Goal: Task Accomplishment & Management: Complete application form

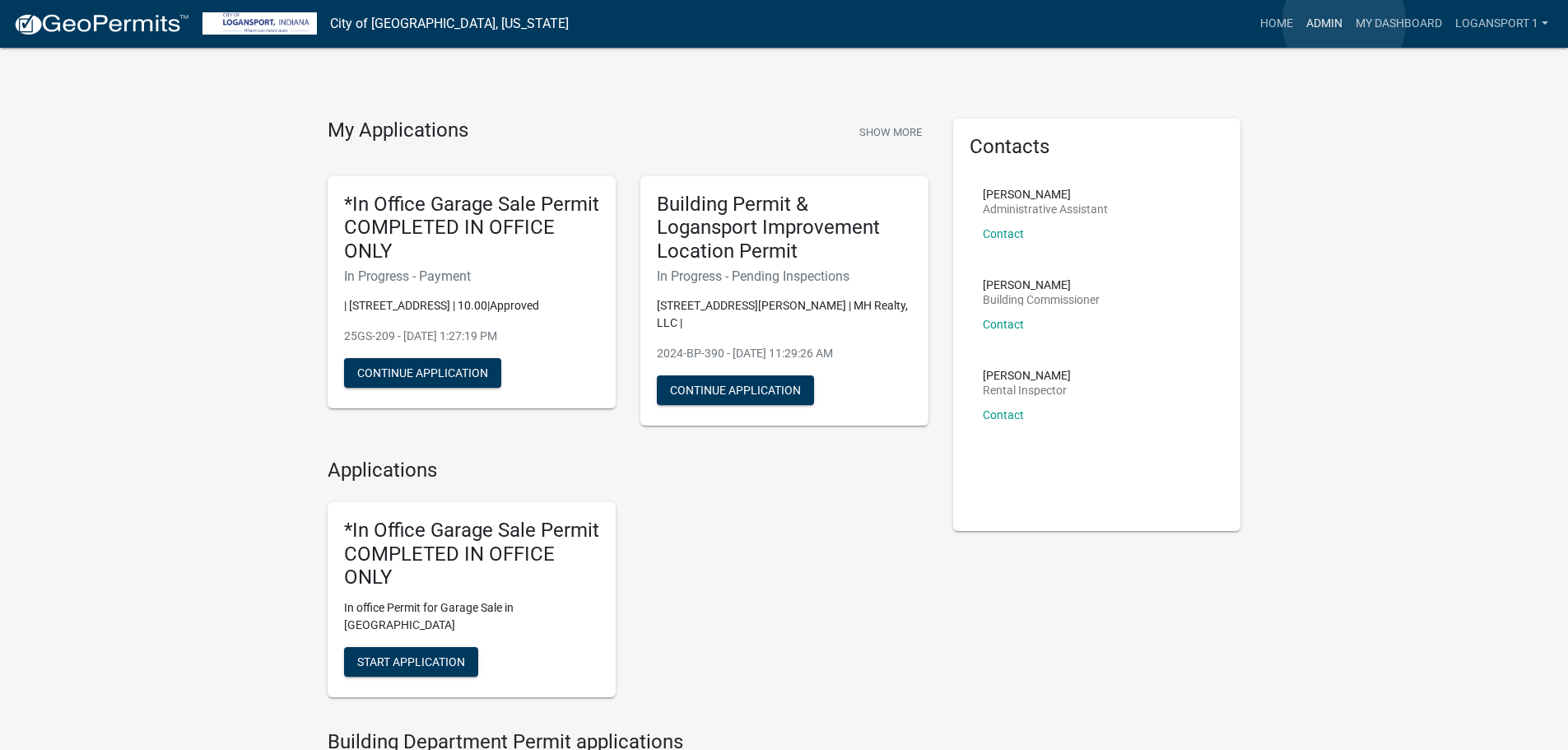
click at [1344, 22] on link "Admin" at bounding box center [1324, 24] width 50 height 31
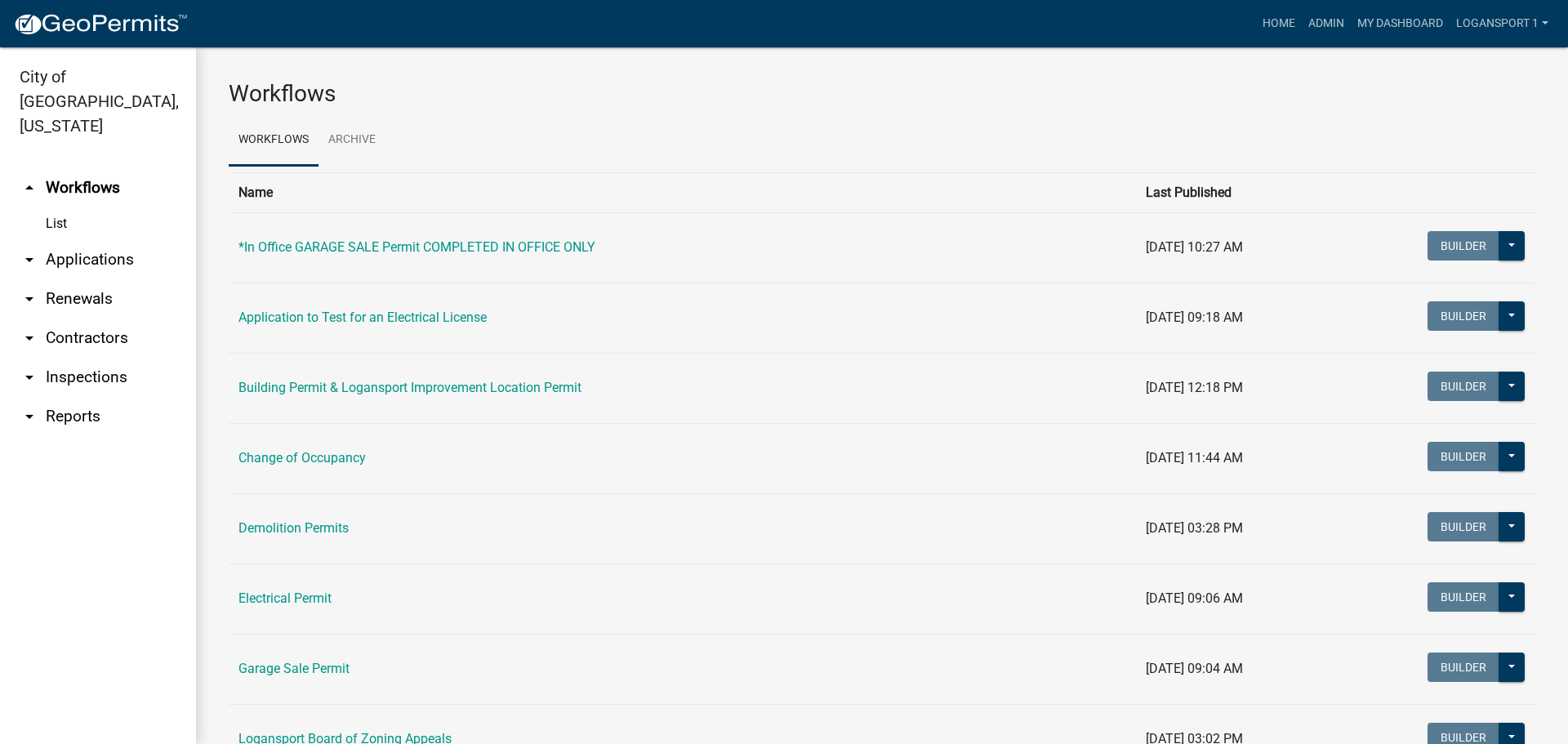
click at [104, 240] on link "arrow_drop_down Applications" at bounding box center [98, 260] width 196 height 39
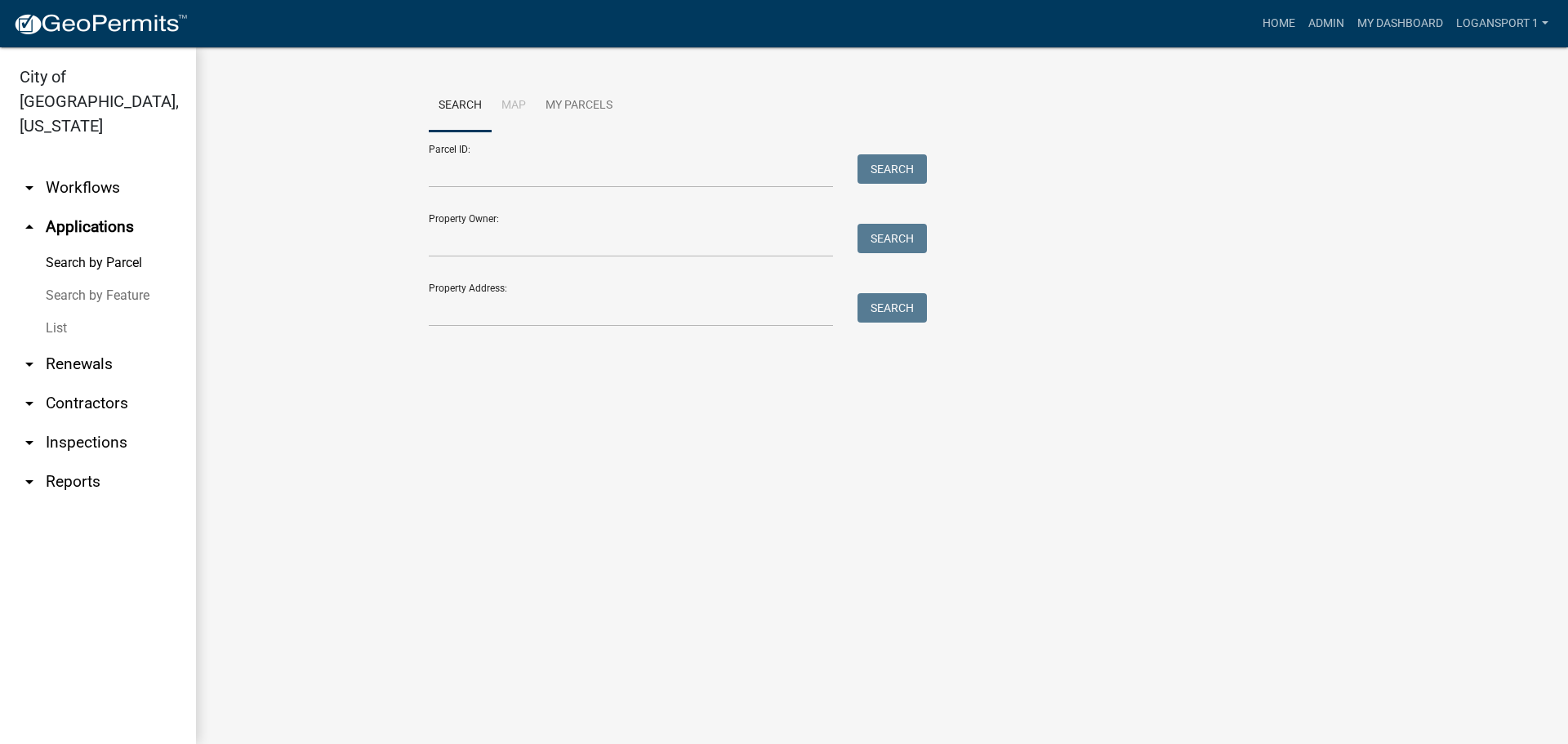
click at [101, 283] on link "Search by Feature" at bounding box center [98, 296] width 196 height 33
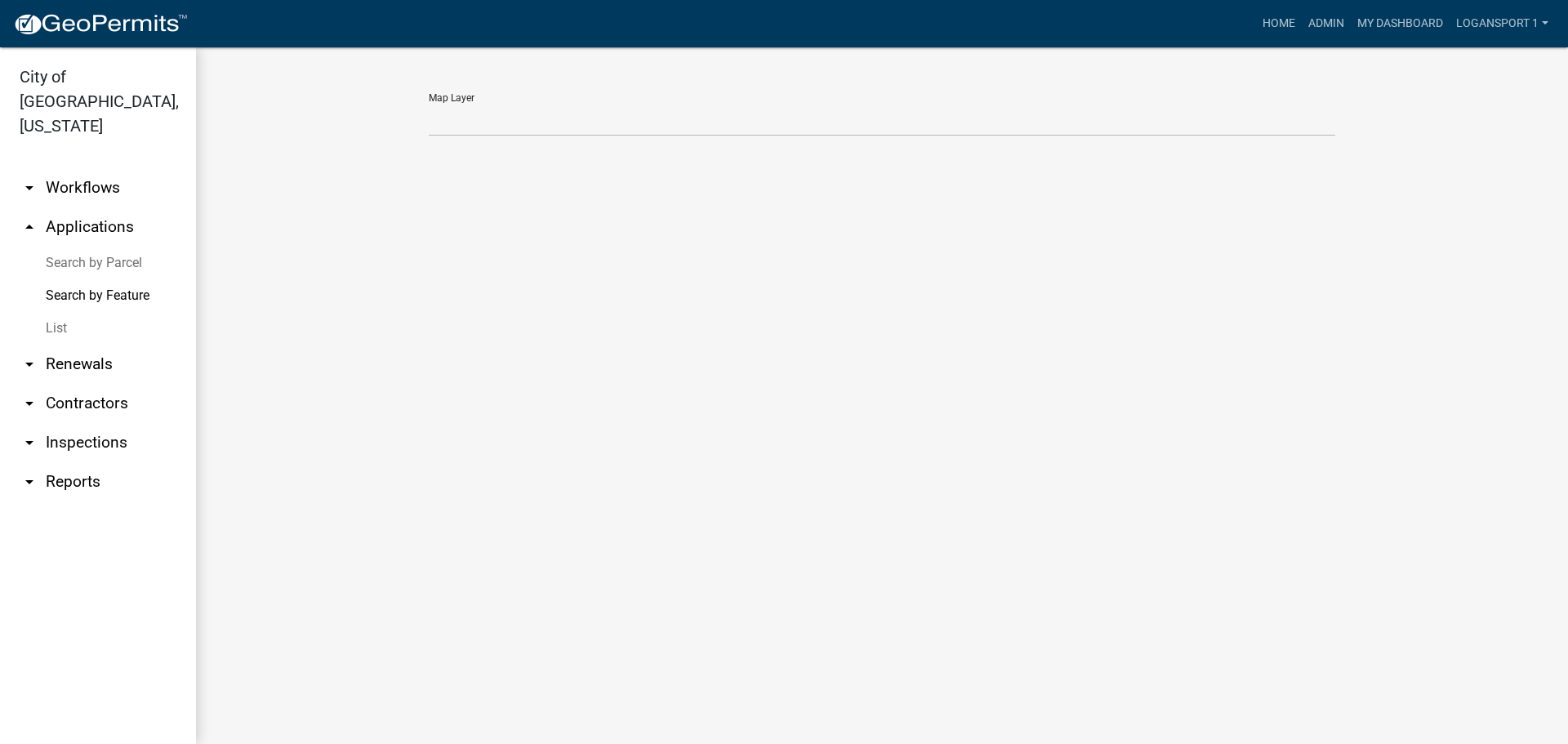
click at [55, 312] on link "List" at bounding box center [98, 328] width 196 height 33
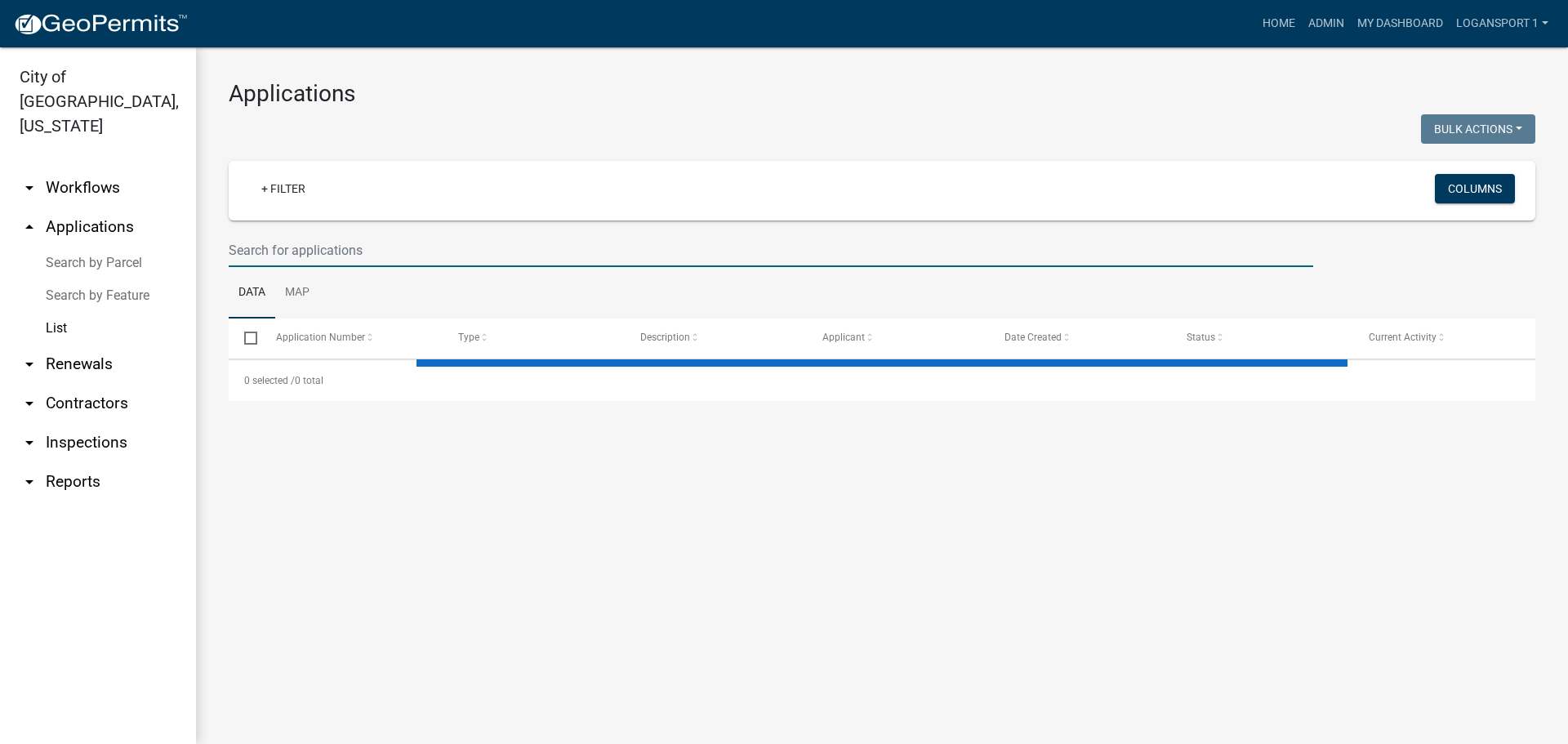
click at [423, 235] on input "text" at bounding box center [771, 251] width 1085 height 33
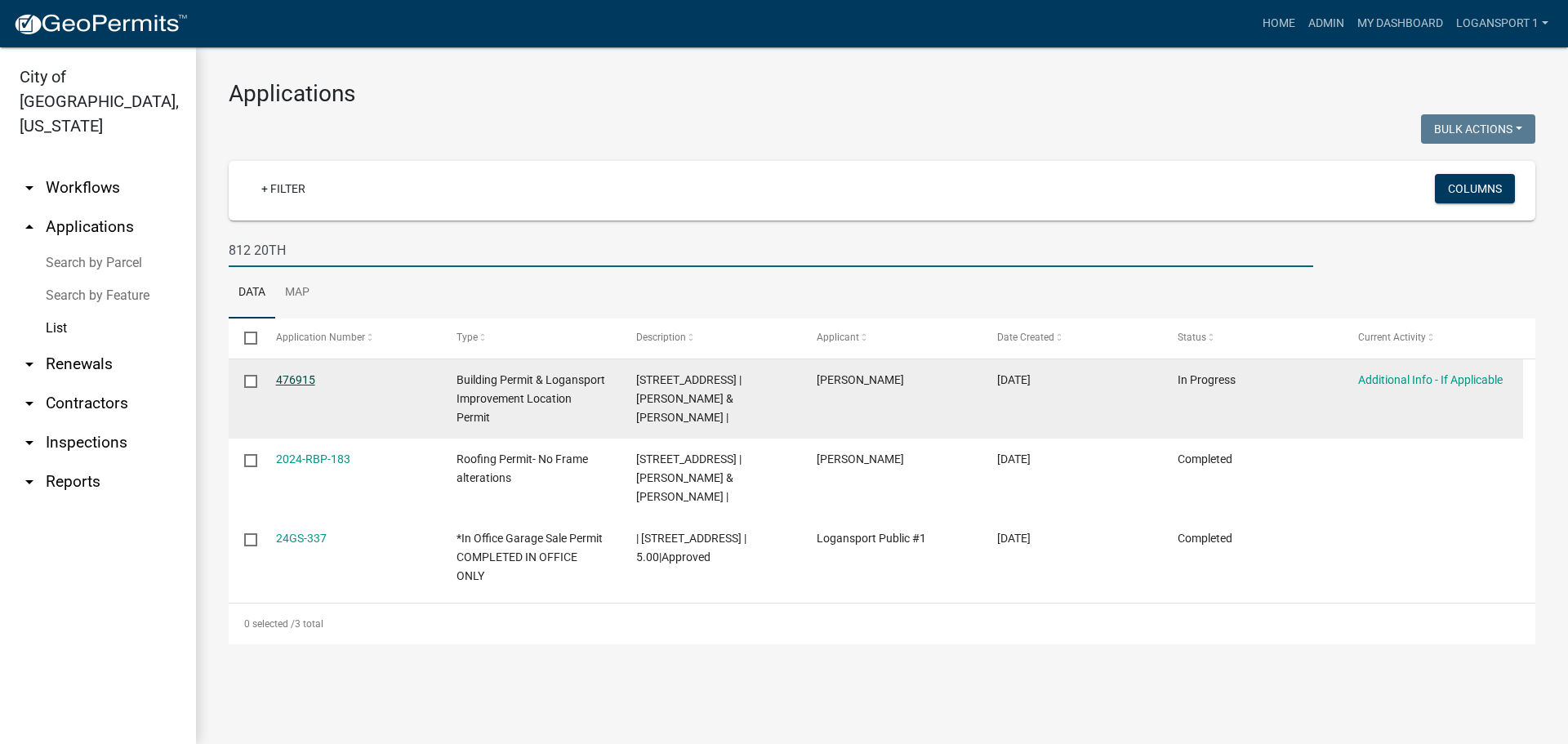
type input "812 20TH"
click at [311, 382] on link "476915" at bounding box center [296, 380] width 39 height 13
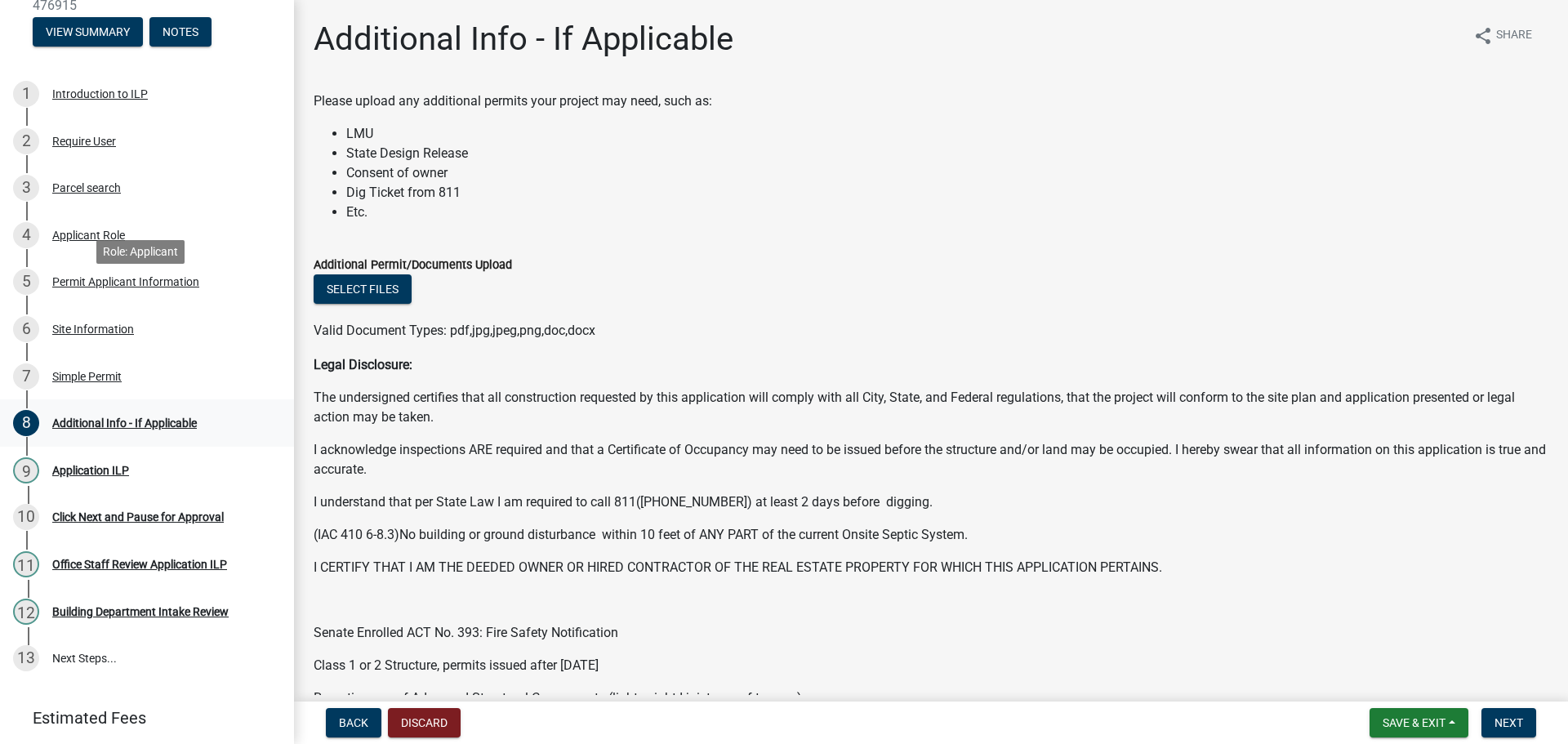
scroll to position [164, 0]
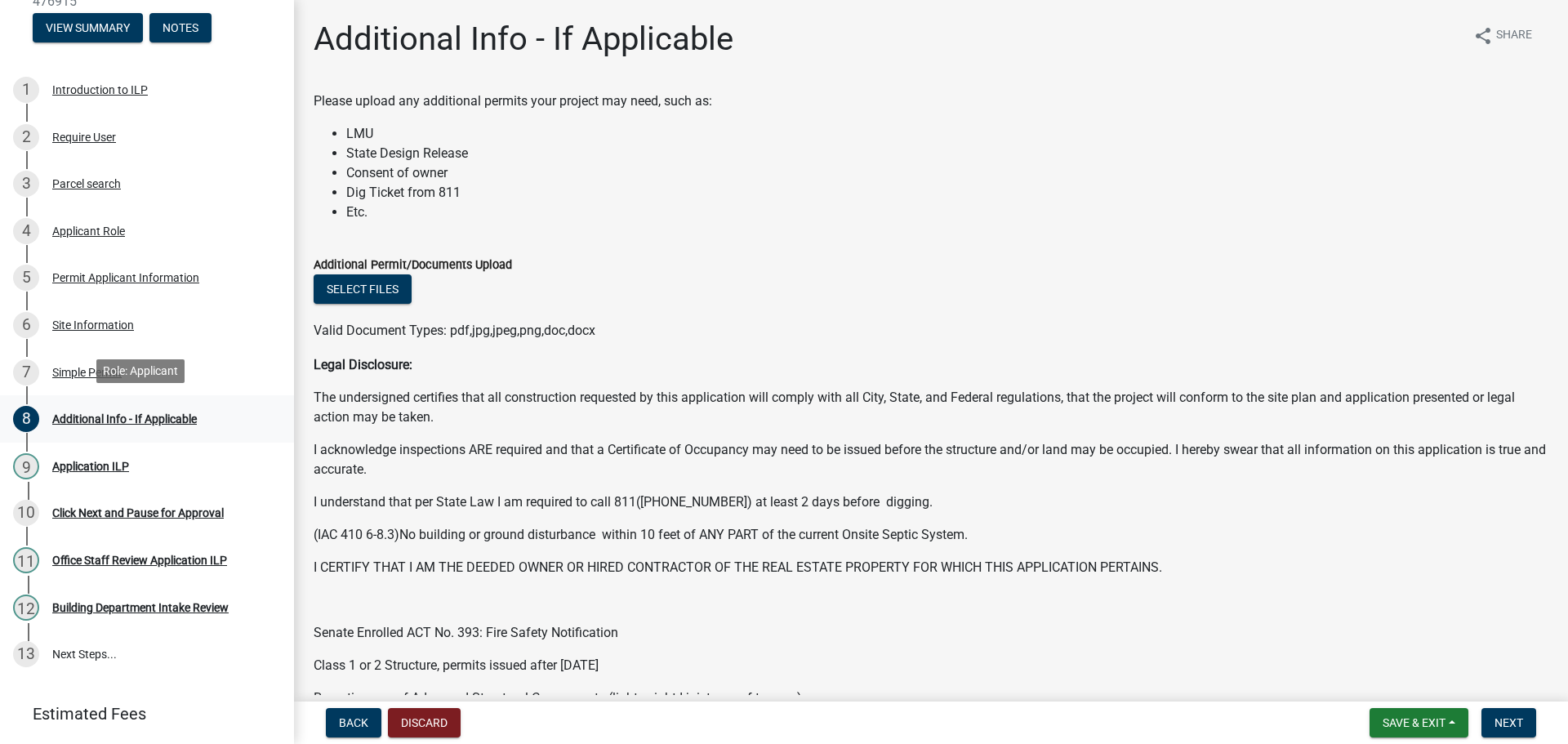
click at [134, 420] on div "Additional Info - If Applicable" at bounding box center [124, 419] width 144 height 12
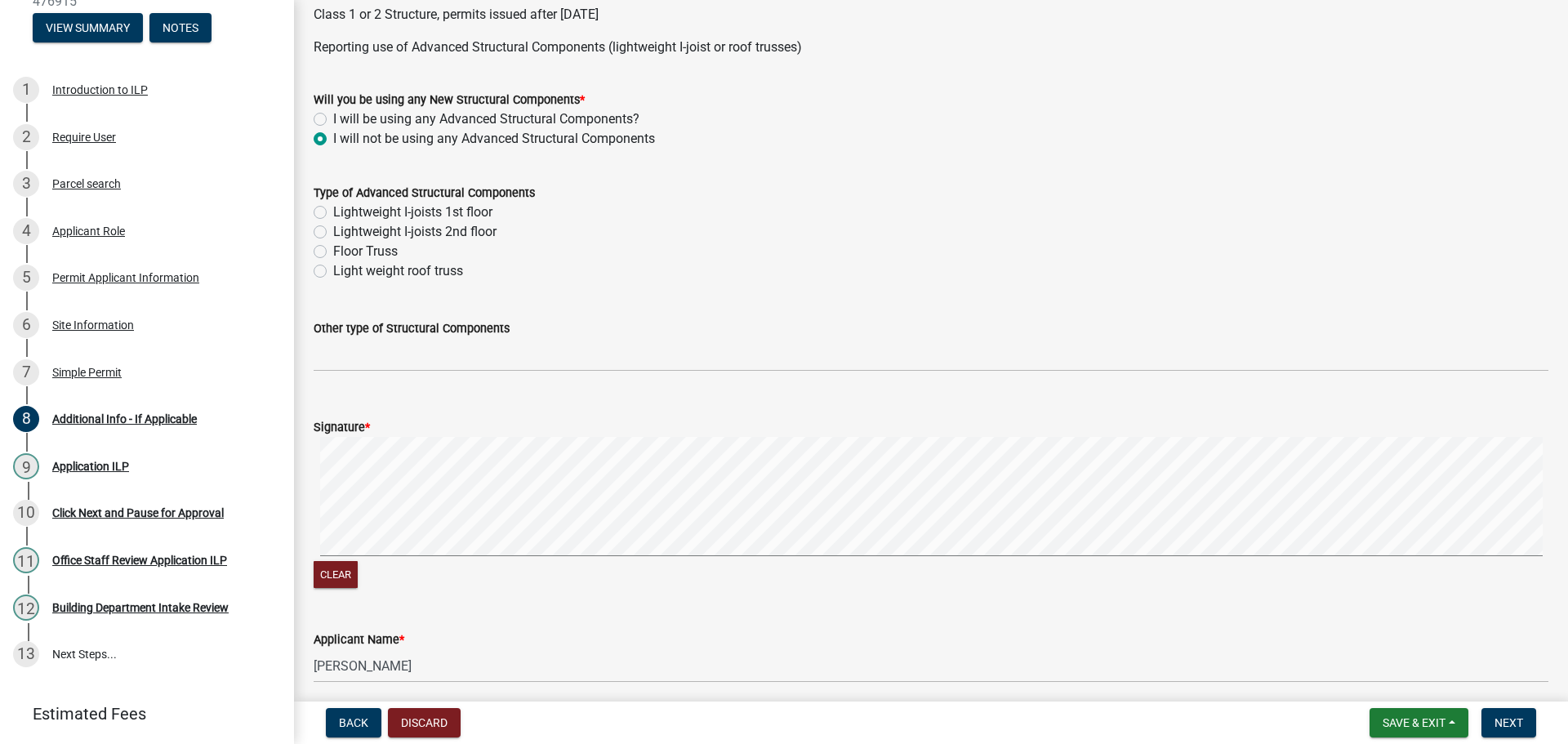
scroll to position [569, 0]
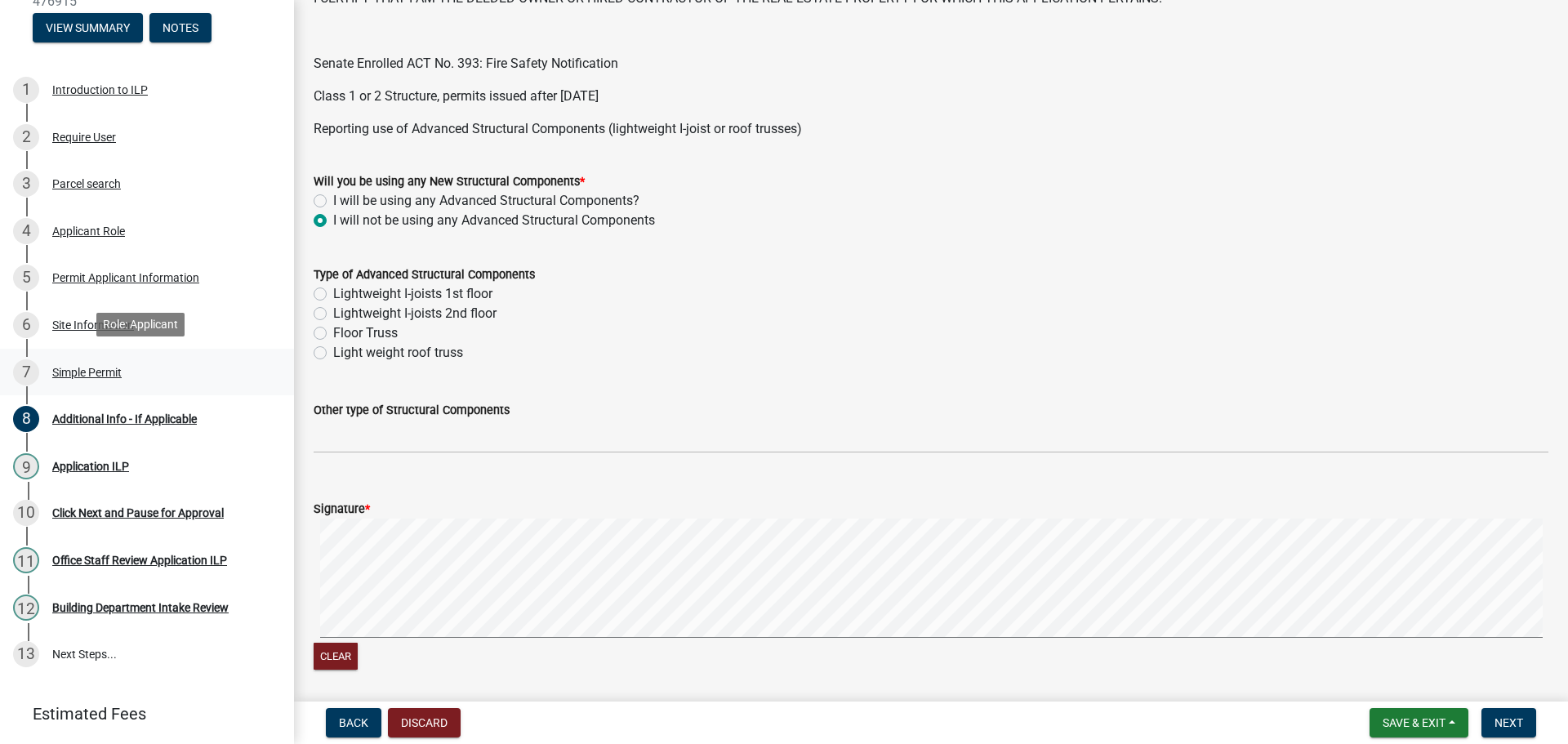
click at [76, 377] on div "7 Simple Permit" at bounding box center [140, 372] width 255 height 26
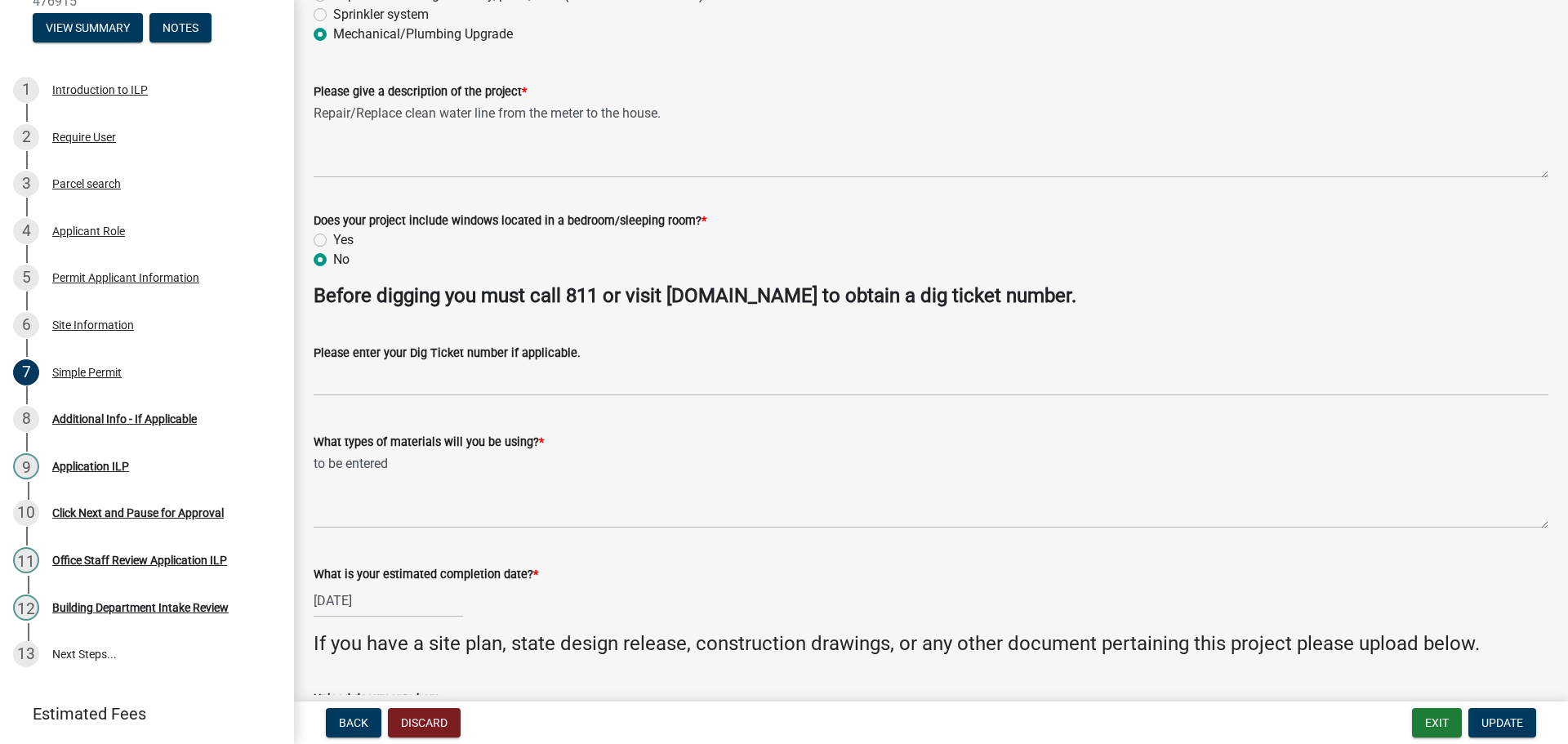
scroll to position [326, 0]
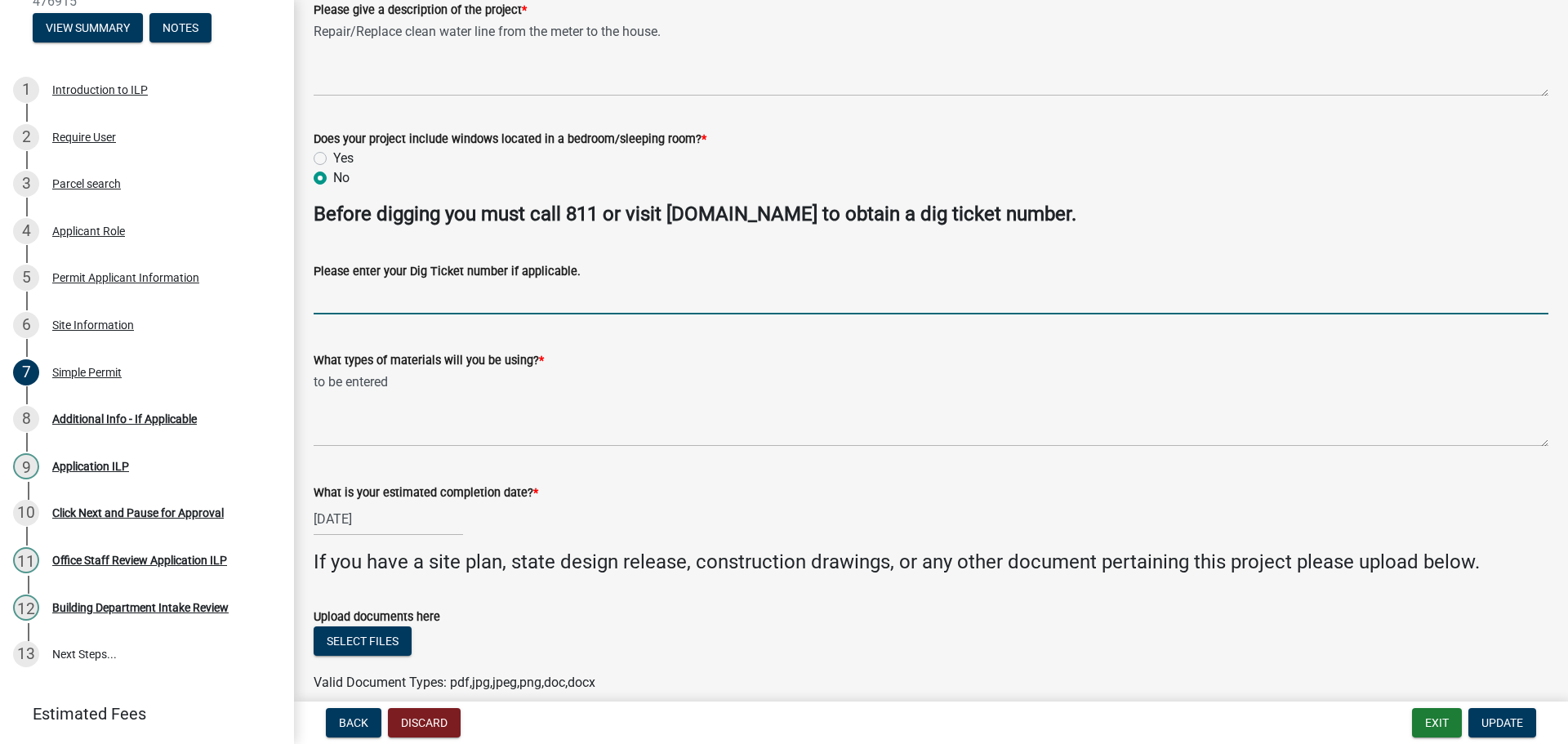
click at [356, 301] on input "Please enter your Dig Ticket number if applicable." at bounding box center [931, 298] width 1235 height 33
type input "25091507442"
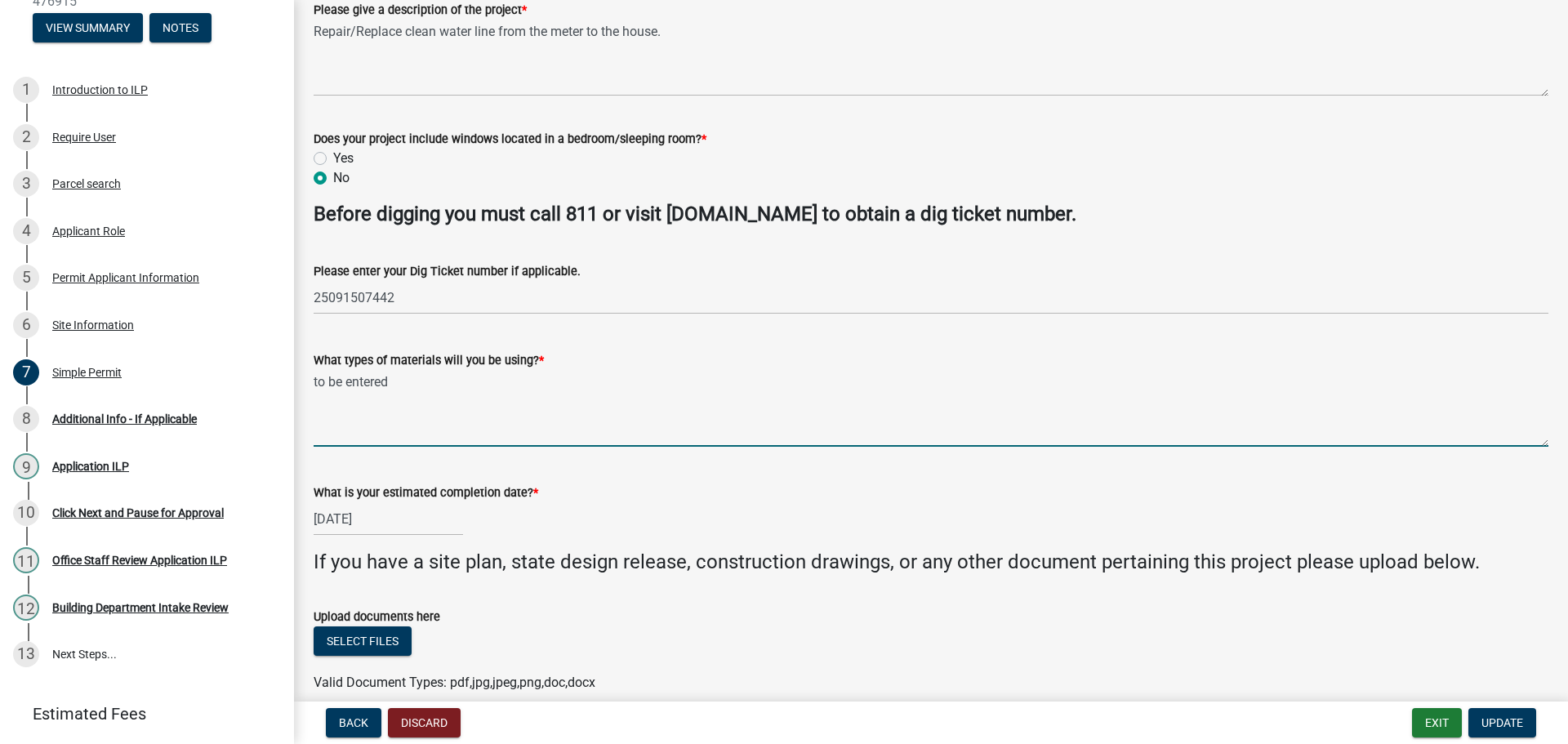
click at [468, 414] on textarea "to be entered" at bounding box center [931, 408] width 1235 height 77
type textarea "p"
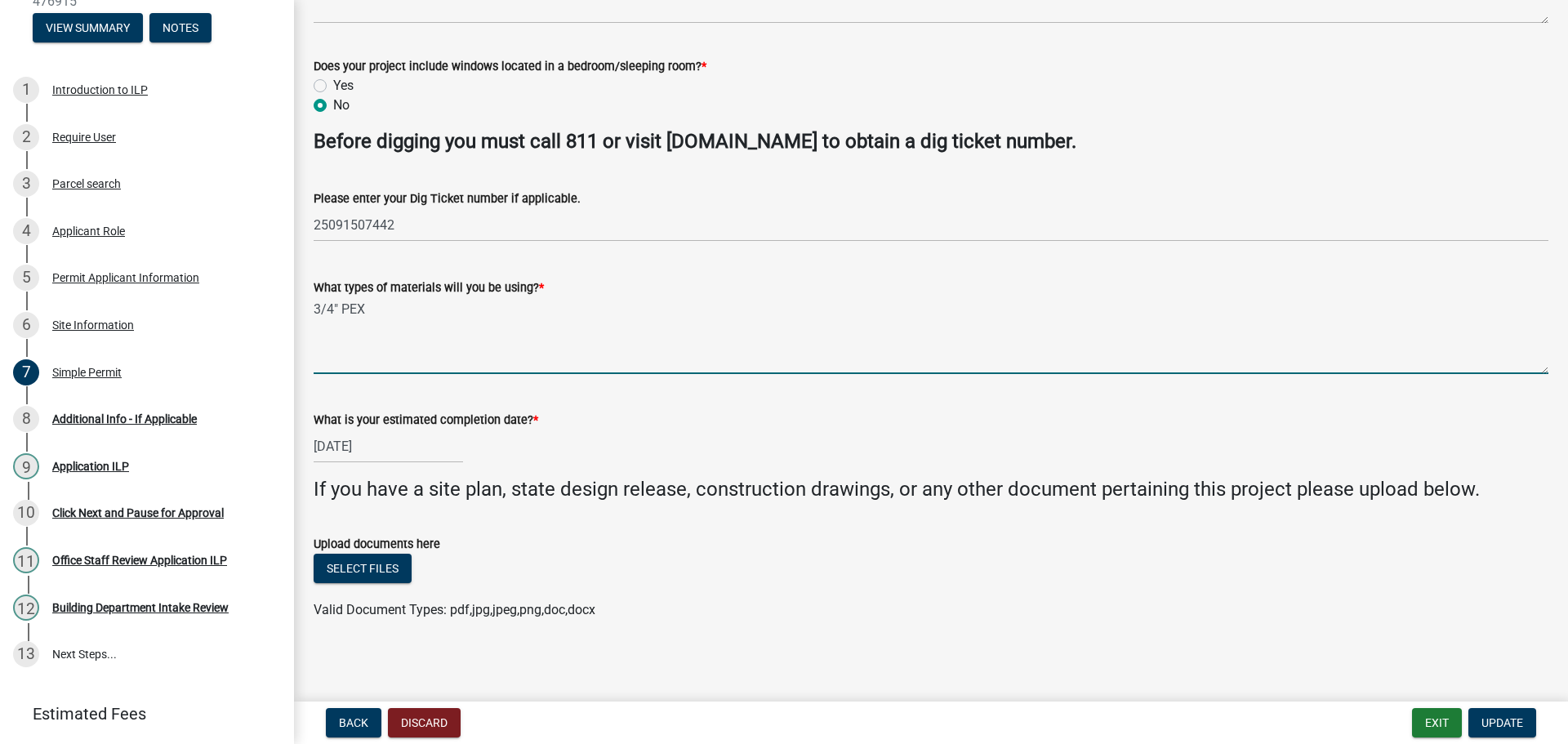
scroll to position [402, 0]
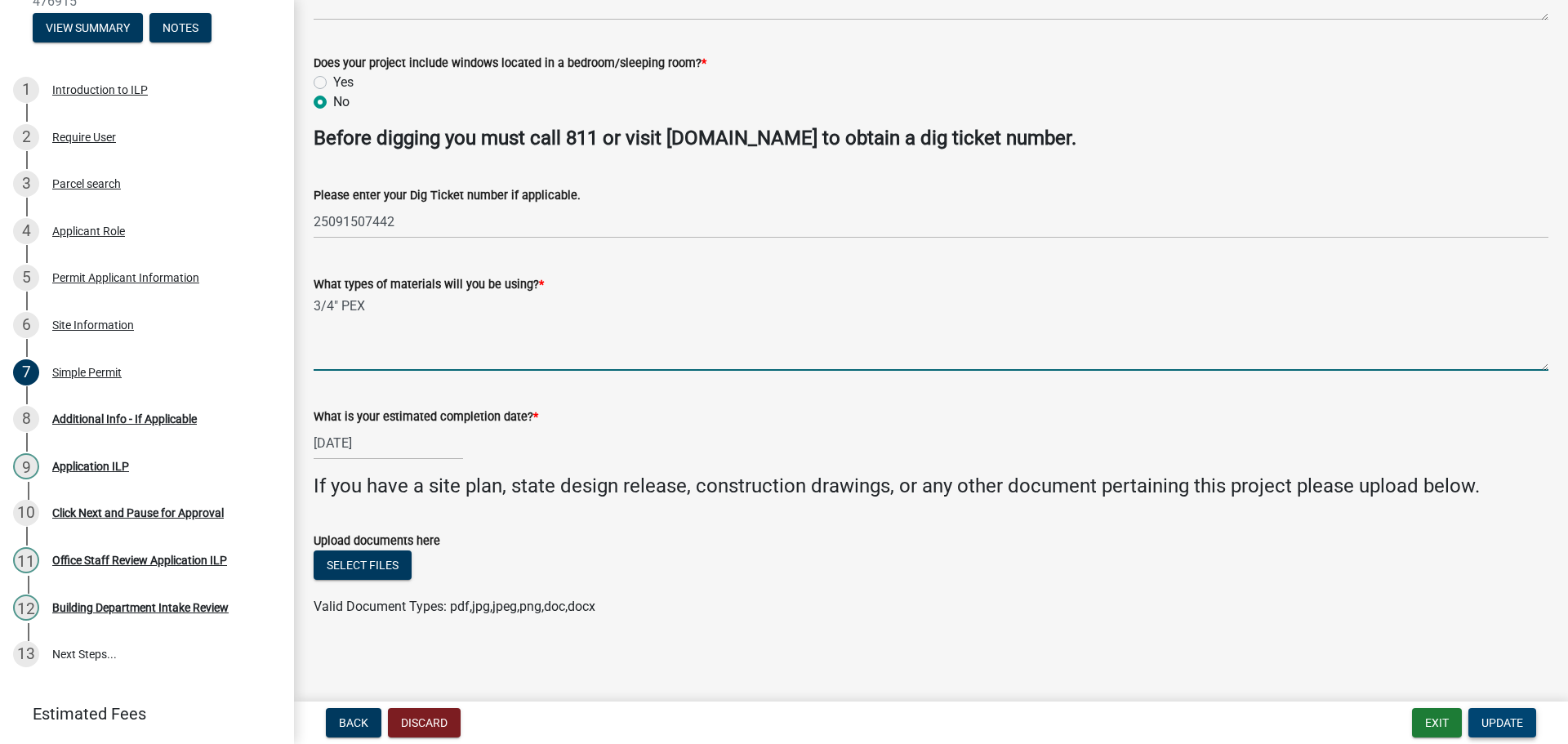
type textarea "3/4" PEX"
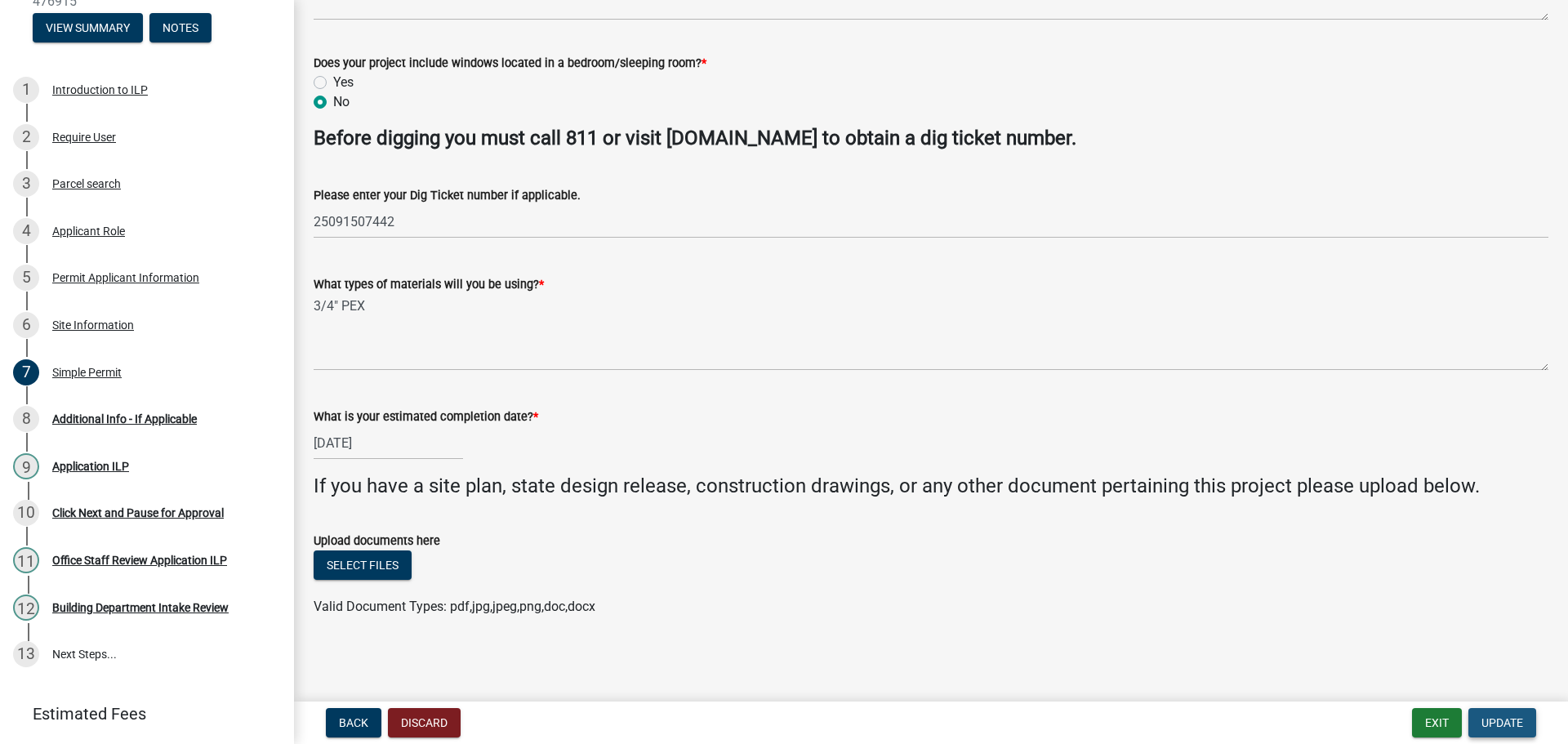
click at [1493, 721] on span "Update" at bounding box center [1503, 723] width 42 height 13
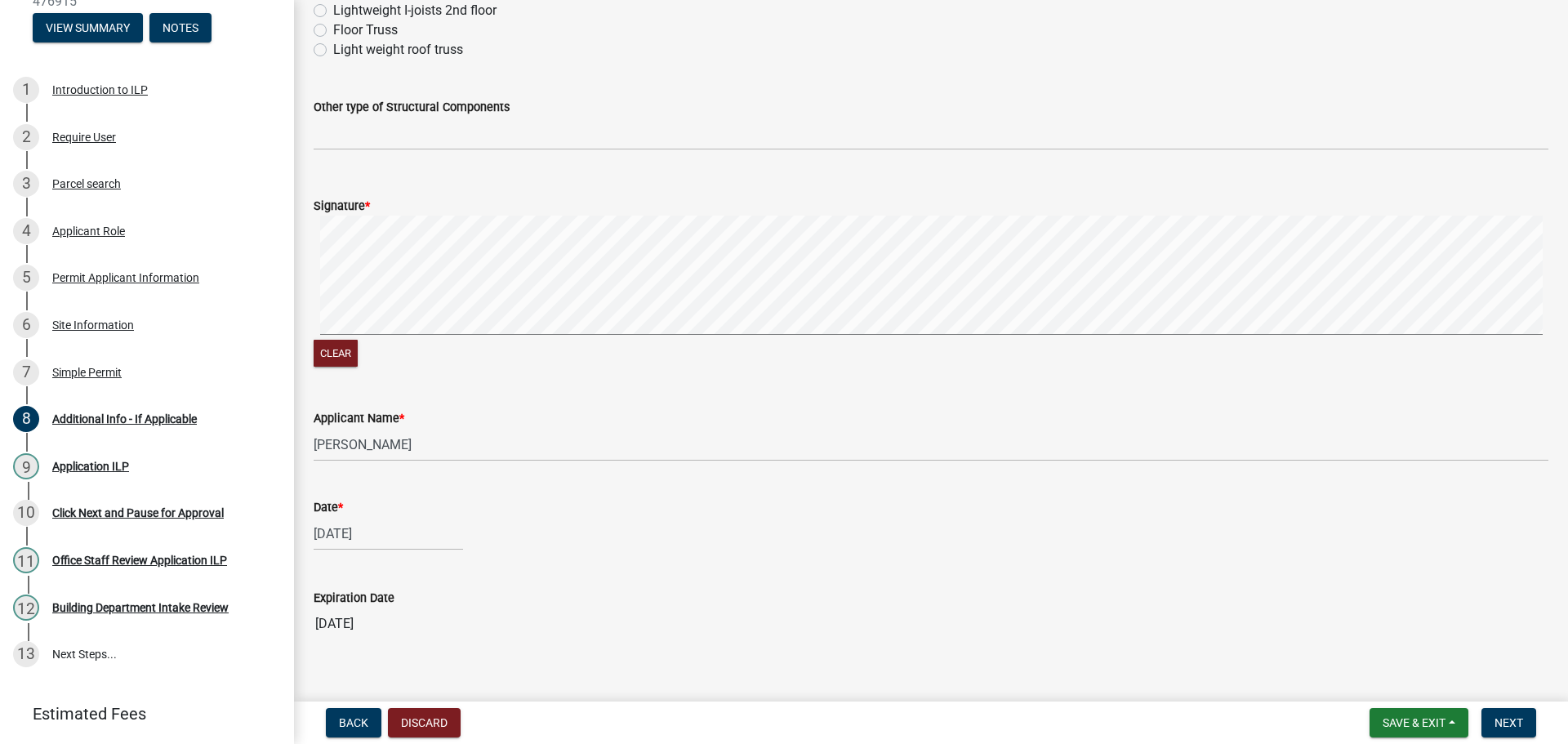
scroll to position [896, 0]
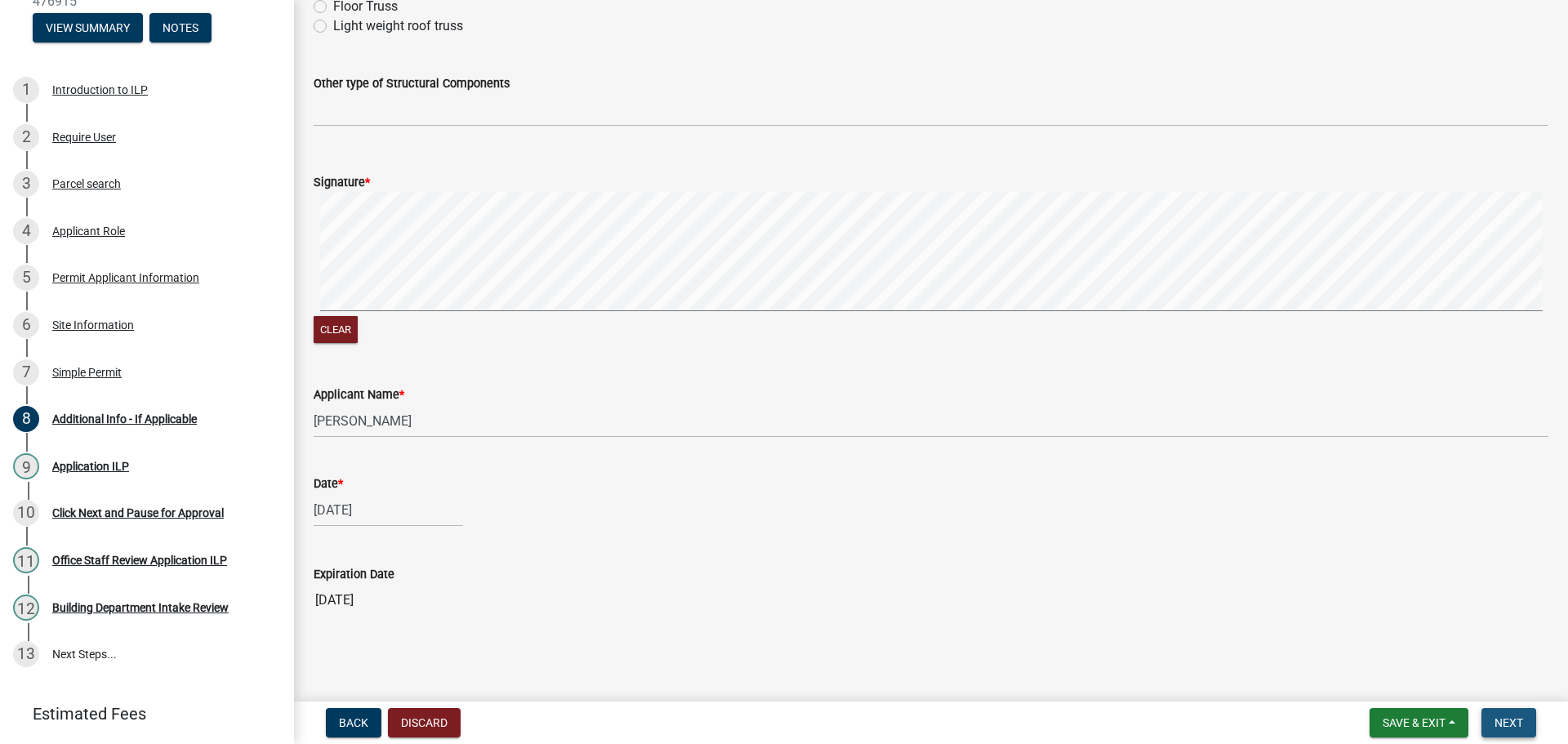
drag, startPoint x: 1499, startPoint y: 726, endPoint x: 1489, endPoint y: 725, distance: 10.0
click at [1497, 725] on span "Next" at bounding box center [1509, 723] width 28 height 13
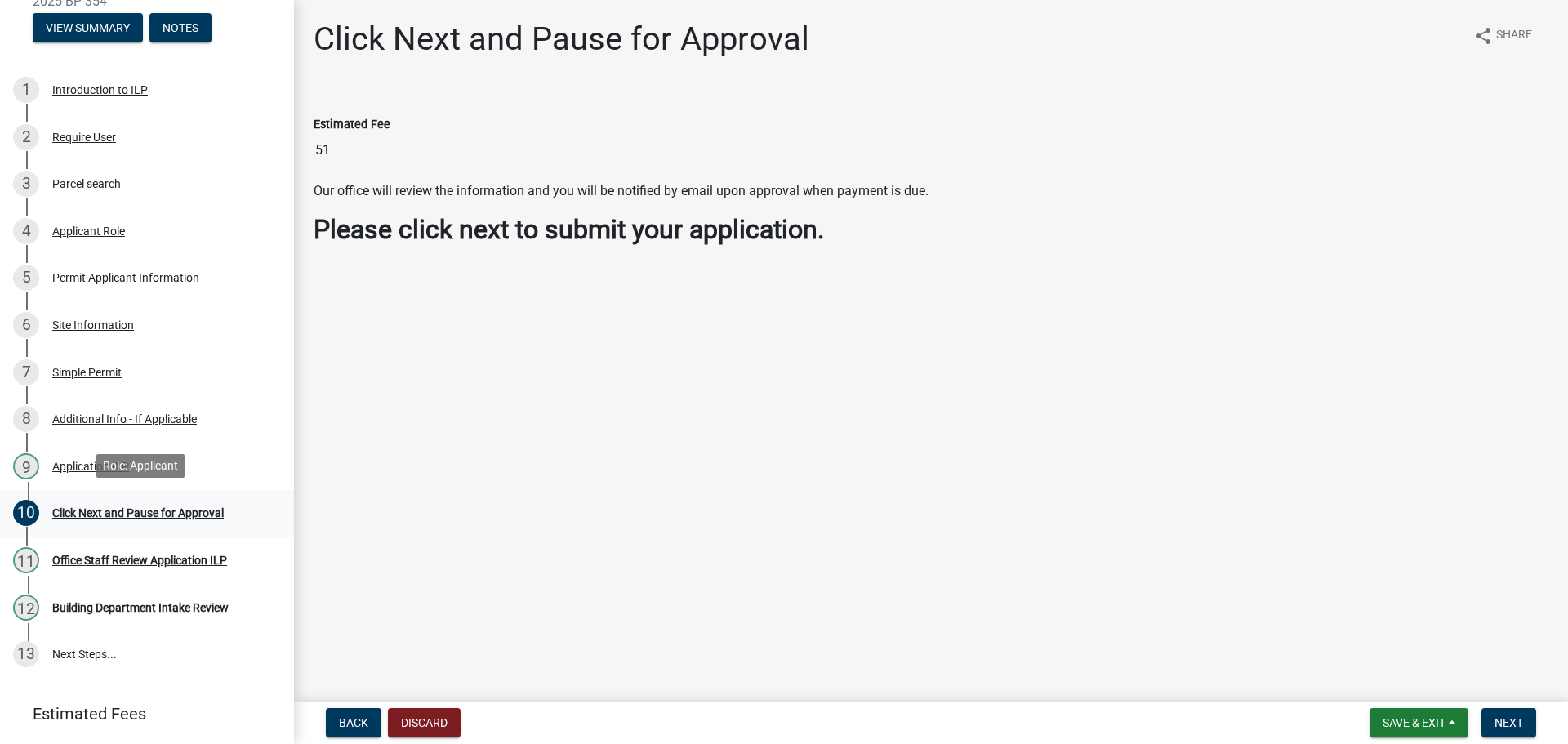
click at [91, 509] on div "Click Next and Pause for Approval" at bounding box center [138, 514] width 171 height 12
drag, startPoint x: 1505, startPoint y: 702, endPoint x: 1505, endPoint y: 713, distance: 11.0
click at [1505, 713] on wm-app "Building Permit & Logansport Improvement Location Permit 2025-BP-354 View Summa…" at bounding box center [784, 372] width 1568 height 744
click at [1509, 721] on span "Next" at bounding box center [1509, 723] width 28 height 13
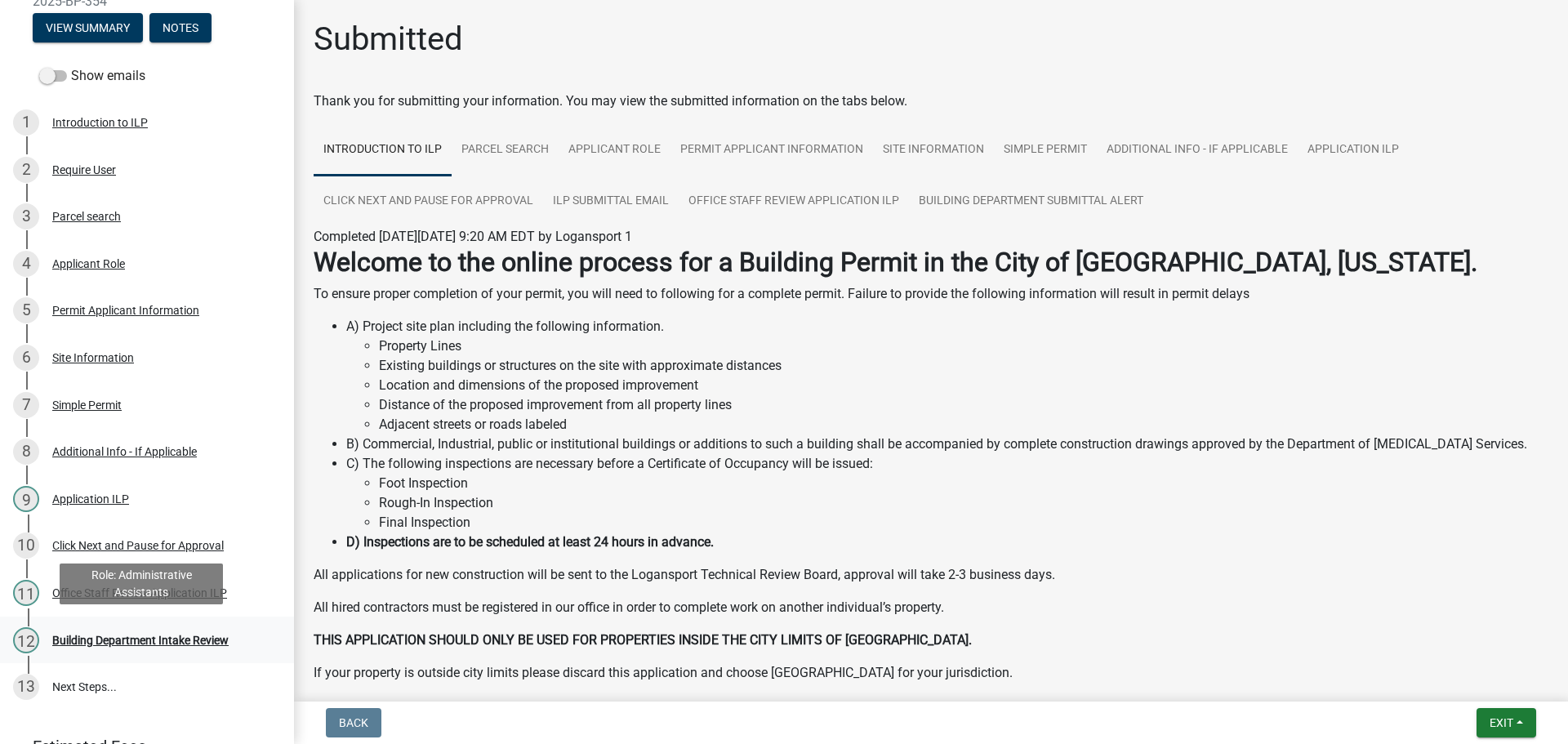
click at [143, 635] on div "Building Department Intake Review" at bounding box center [140, 640] width 176 height 12
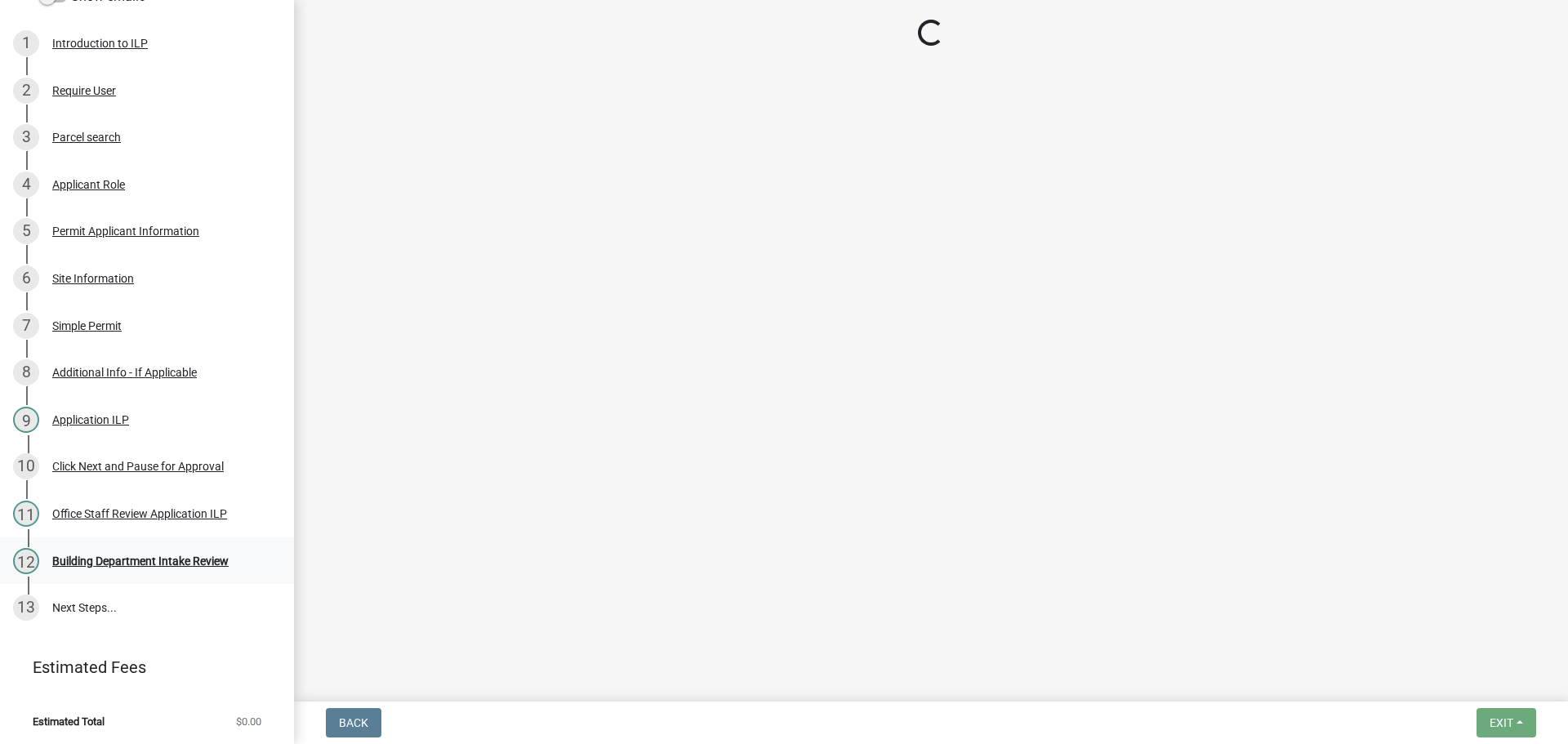
scroll to position [161, 0]
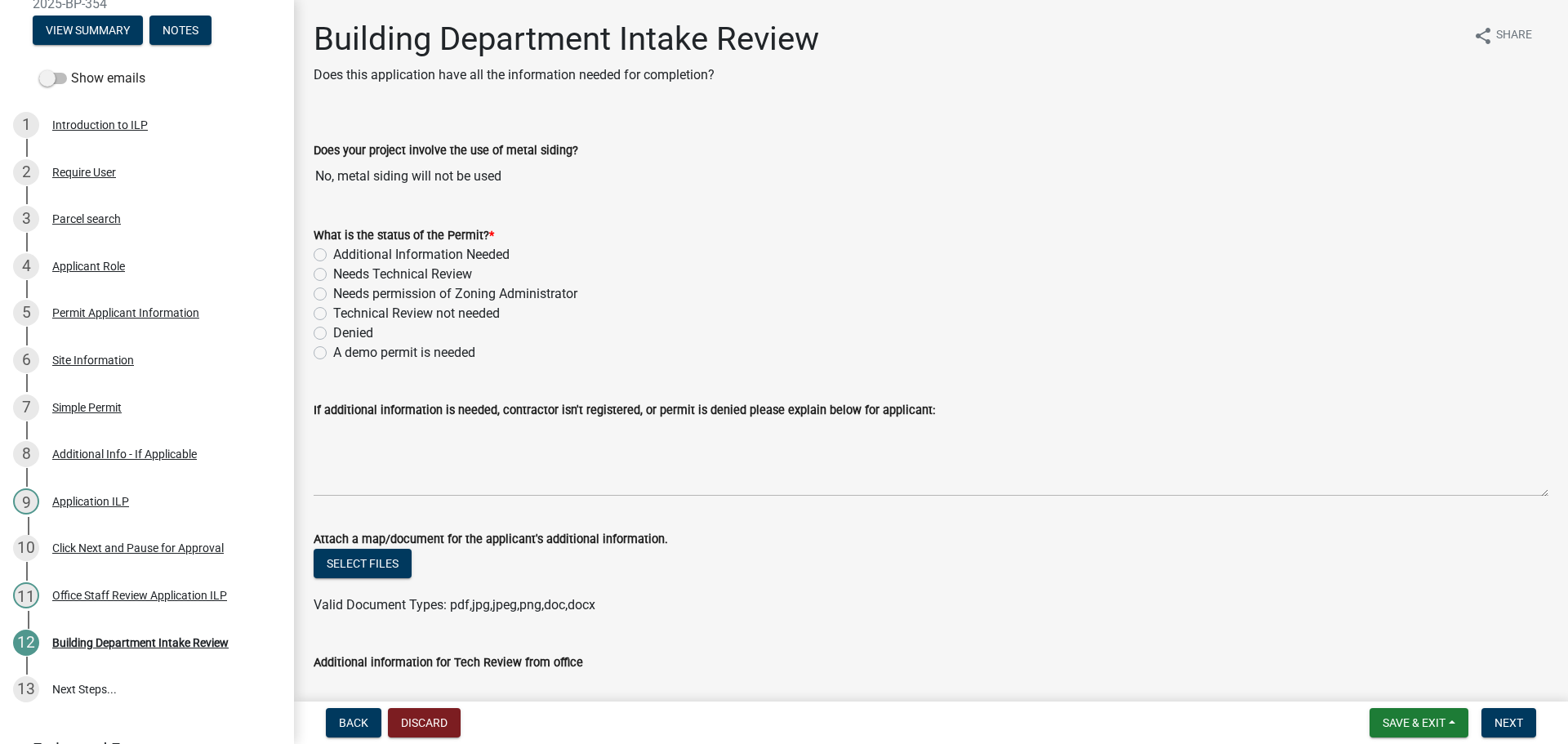
click at [333, 309] on label "Technical Review not needed" at bounding box center [417, 313] width 167 height 19
click at [333, 309] on input "Technical Review not needed" at bounding box center [338, 309] width 11 height 11
radio input "true"
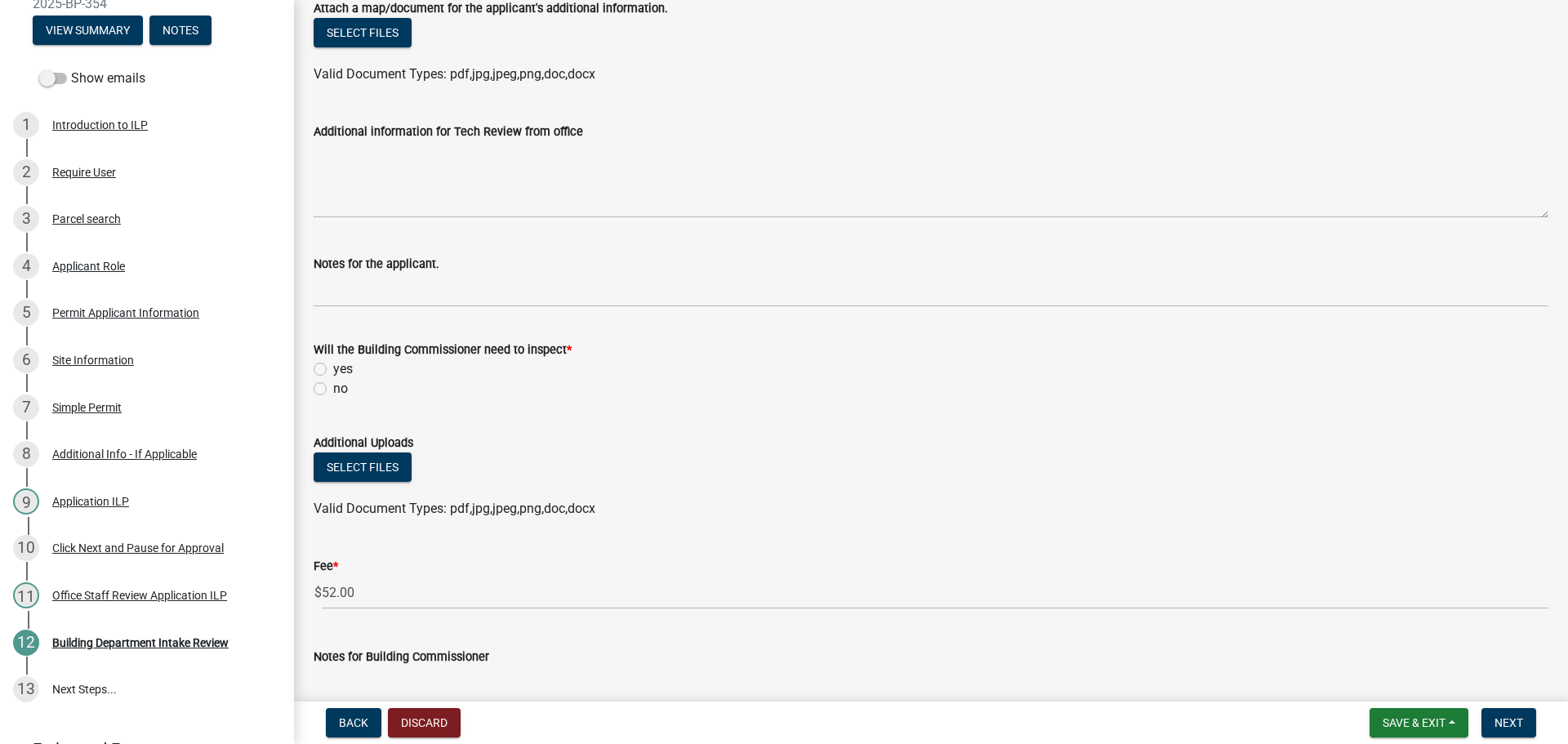
scroll to position [572, 0]
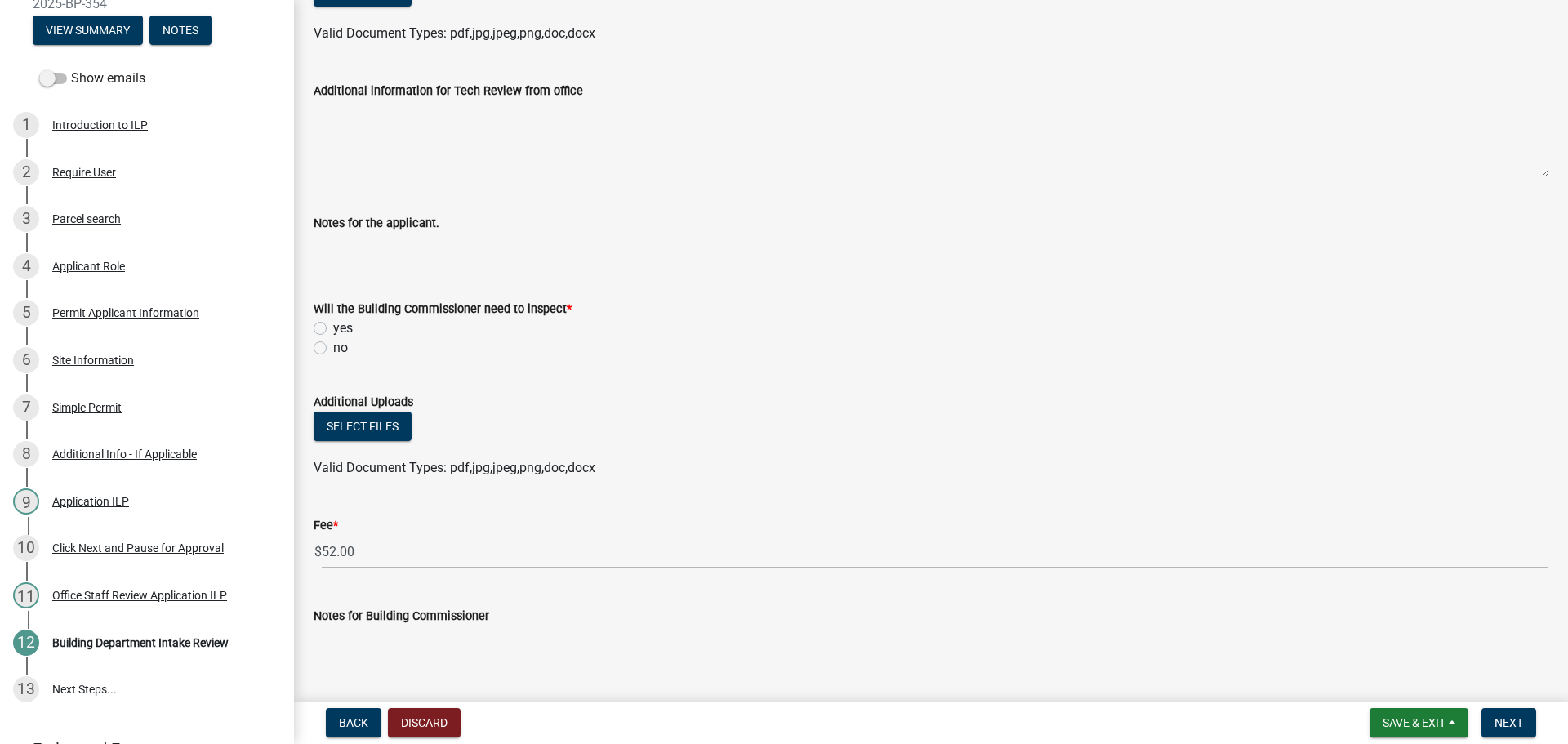
click at [333, 326] on label "yes" at bounding box center [342, 328] width 19 height 19
click at [333, 326] on input "yes" at bounding box center [338, 324] width 11 height 11
radio input "true"
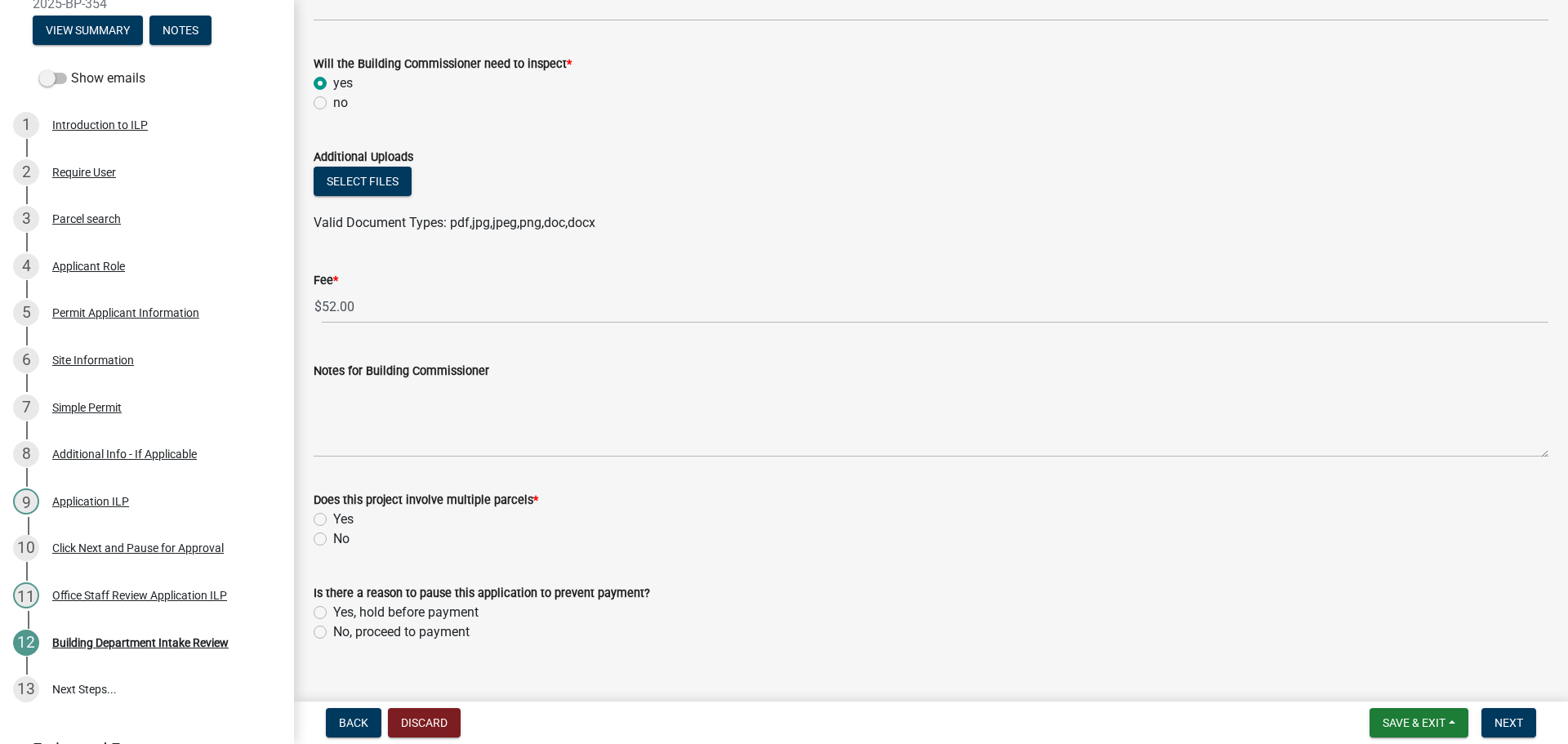
scroll to position [843, 0]
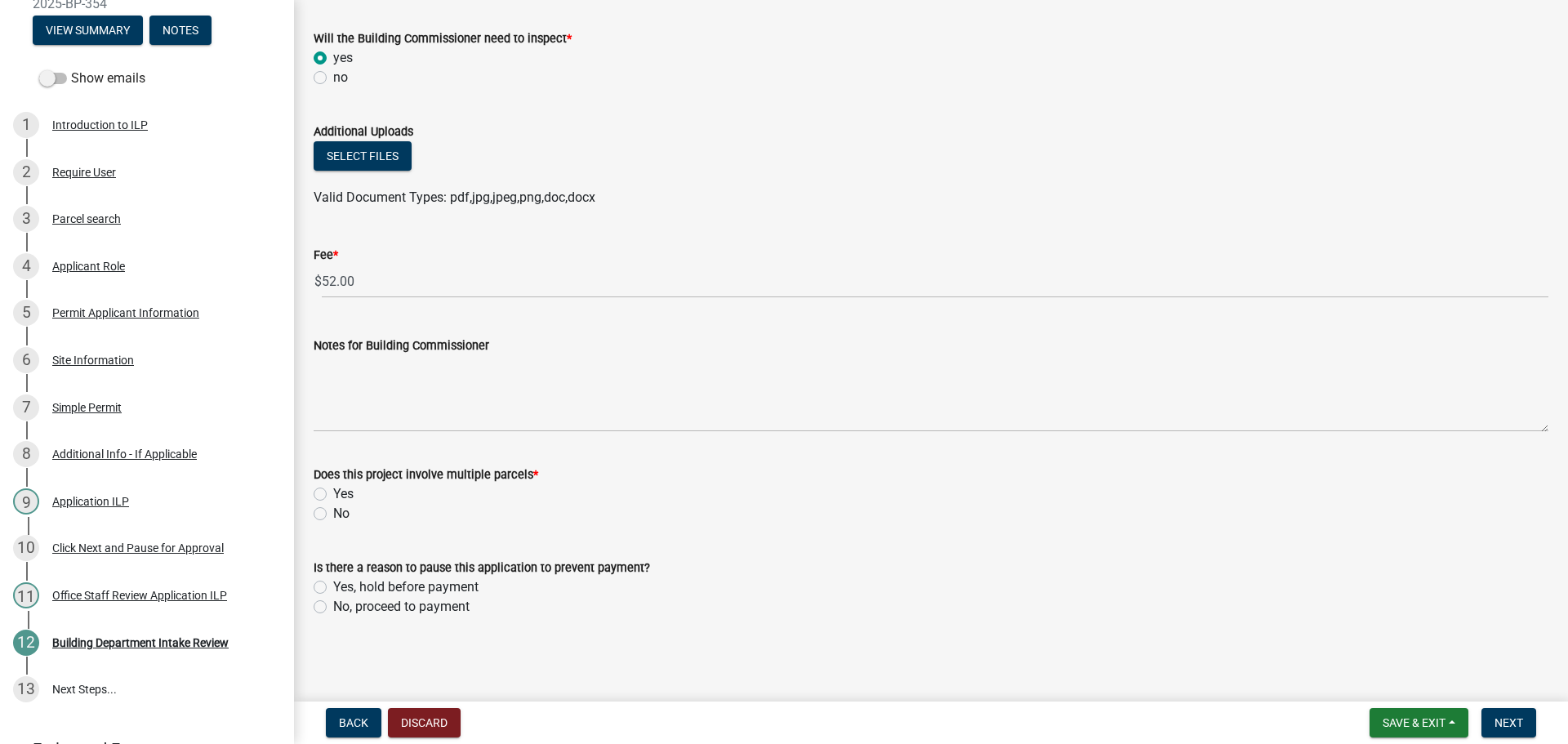
click at [333, 509] on label "No" at bounding box center [341, 514] width 17 height 19
click at [333, 509] on input "No" at bounding box center [338, 509] width 11 height 11
radio input "true"
click at [328, 605] on div "No, proceed to payment" at bounding box center [931, 606] width 1235 height 19
click at [333, 605] on label "No, proceed to payment" at bounding box center [401, 606] width 136 height 19
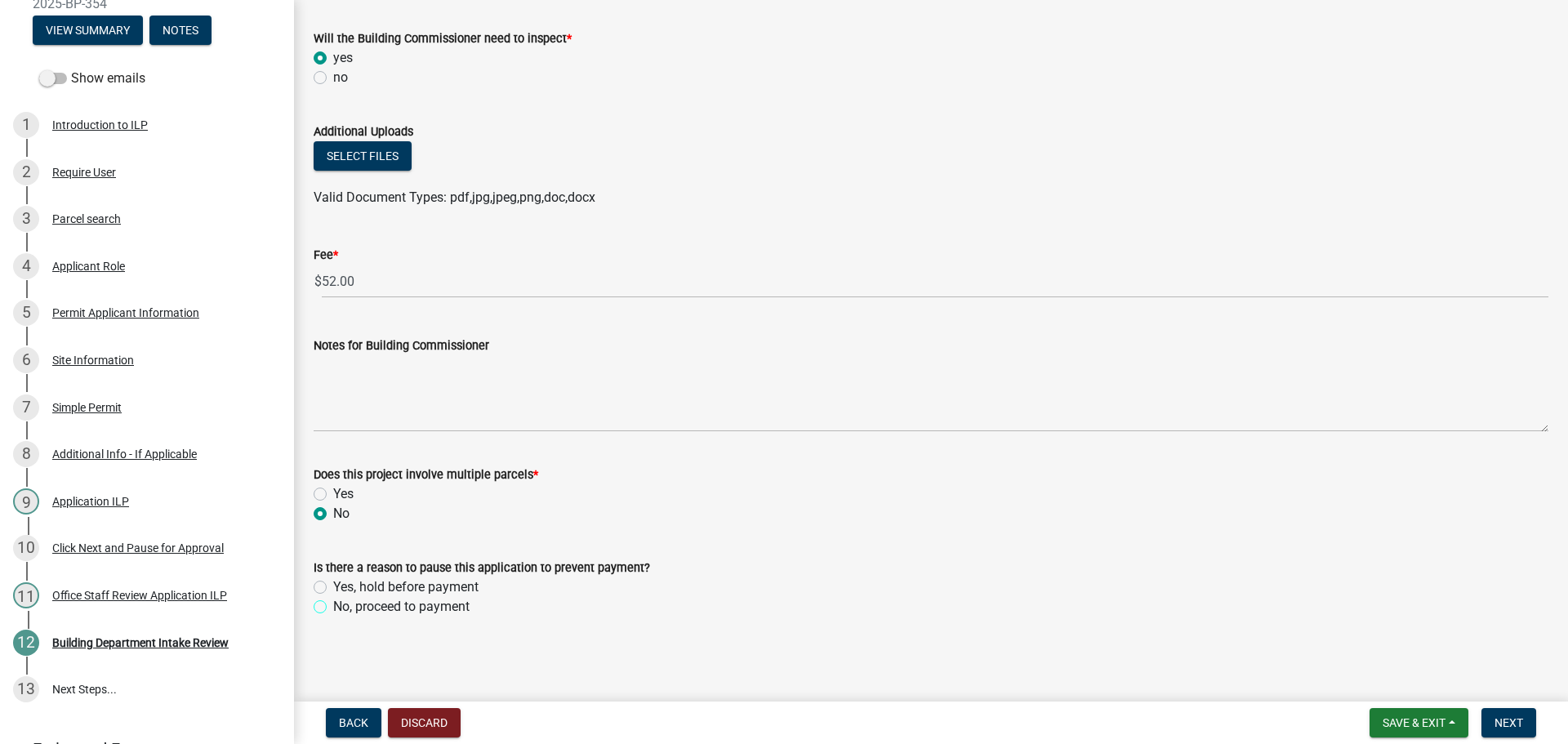
click at [333, 605] on input "No, proceed to payment" at bounding box center [338, 602] width 11 height 11
radio input "true"
click at [1520, 731] on button "Next" at bounding box center [1510, 722] width 55 height 29
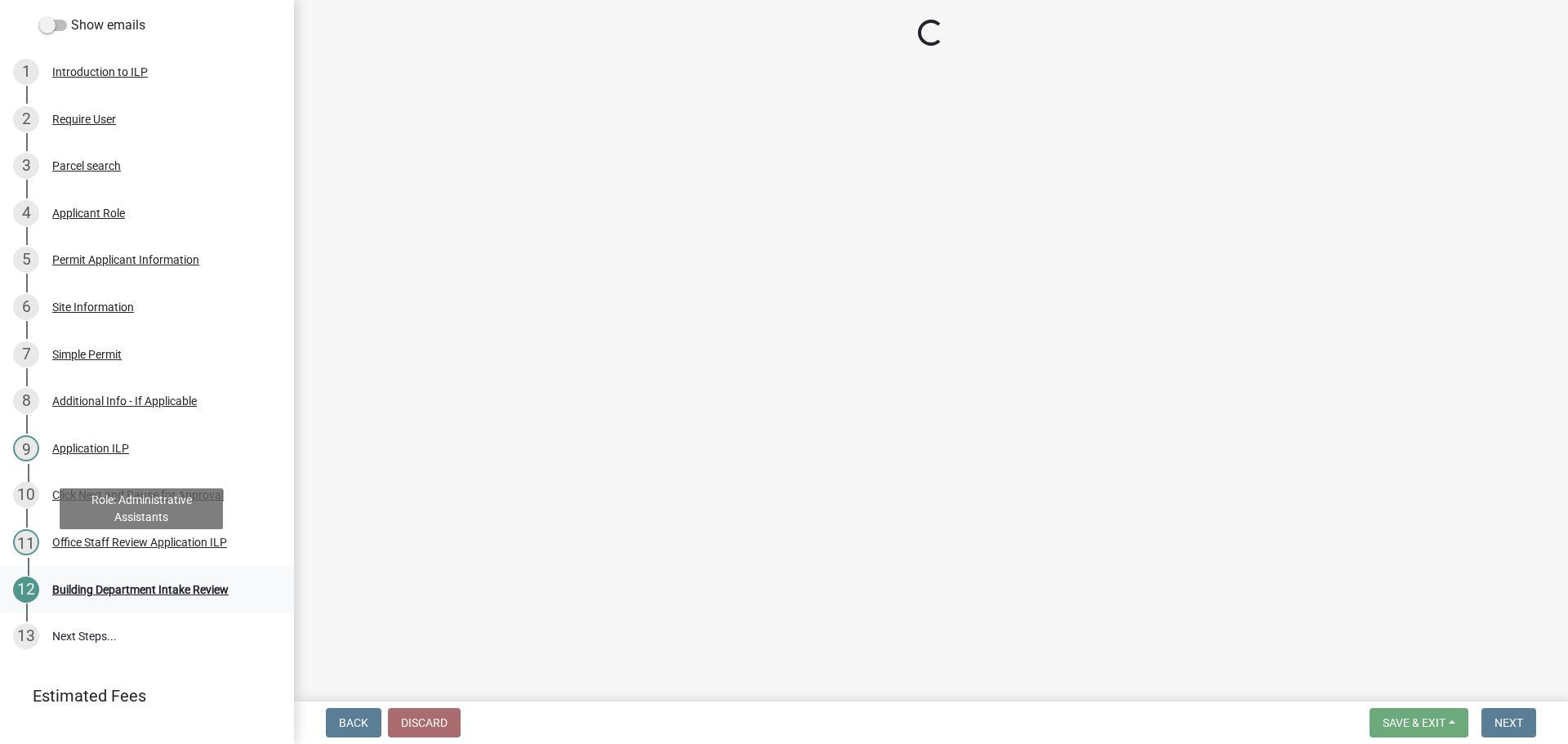
scroll to position [243, 0]
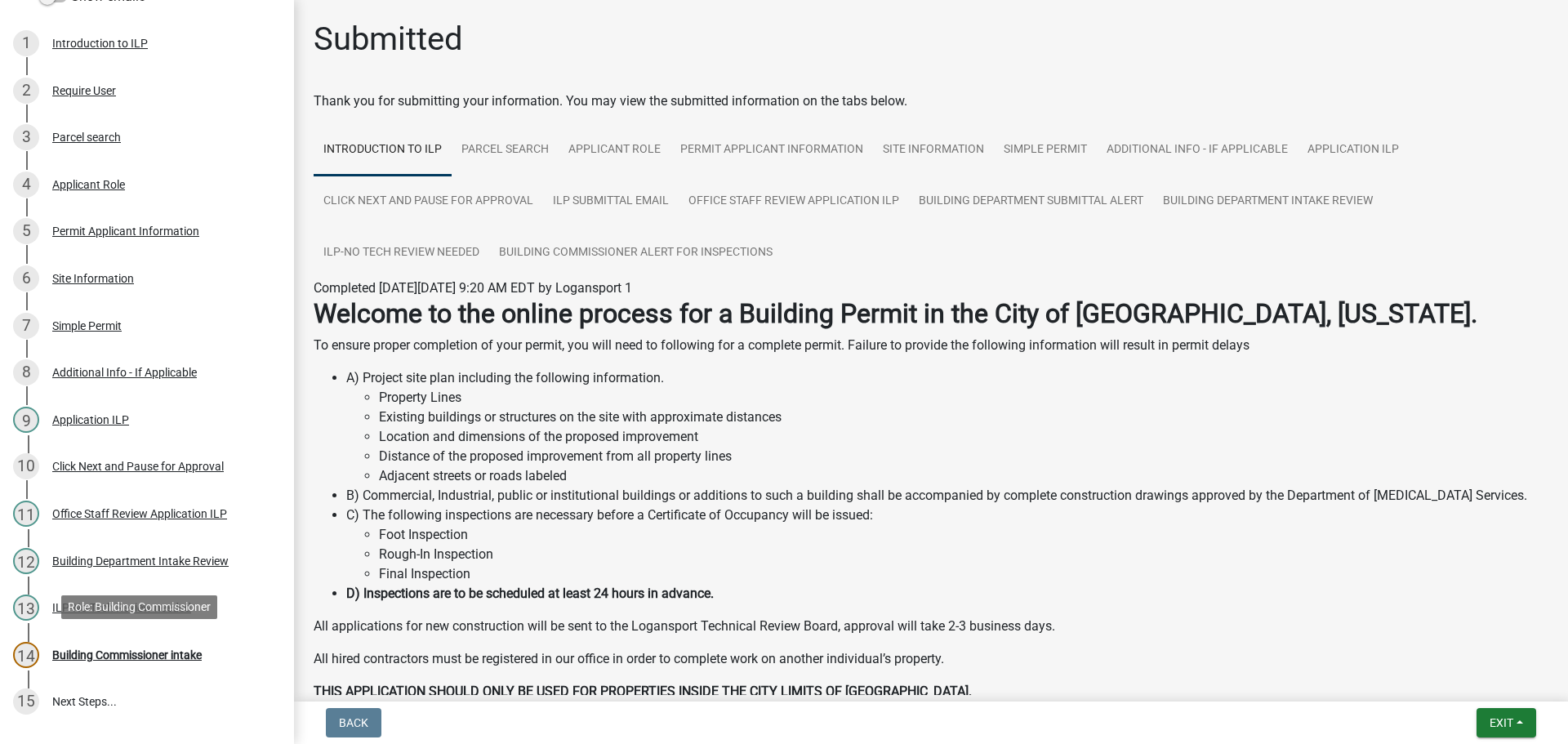
click at [99, 633] on link "14 Building Commissioner intake" at bounding box center [147, 655] width 294 height 48
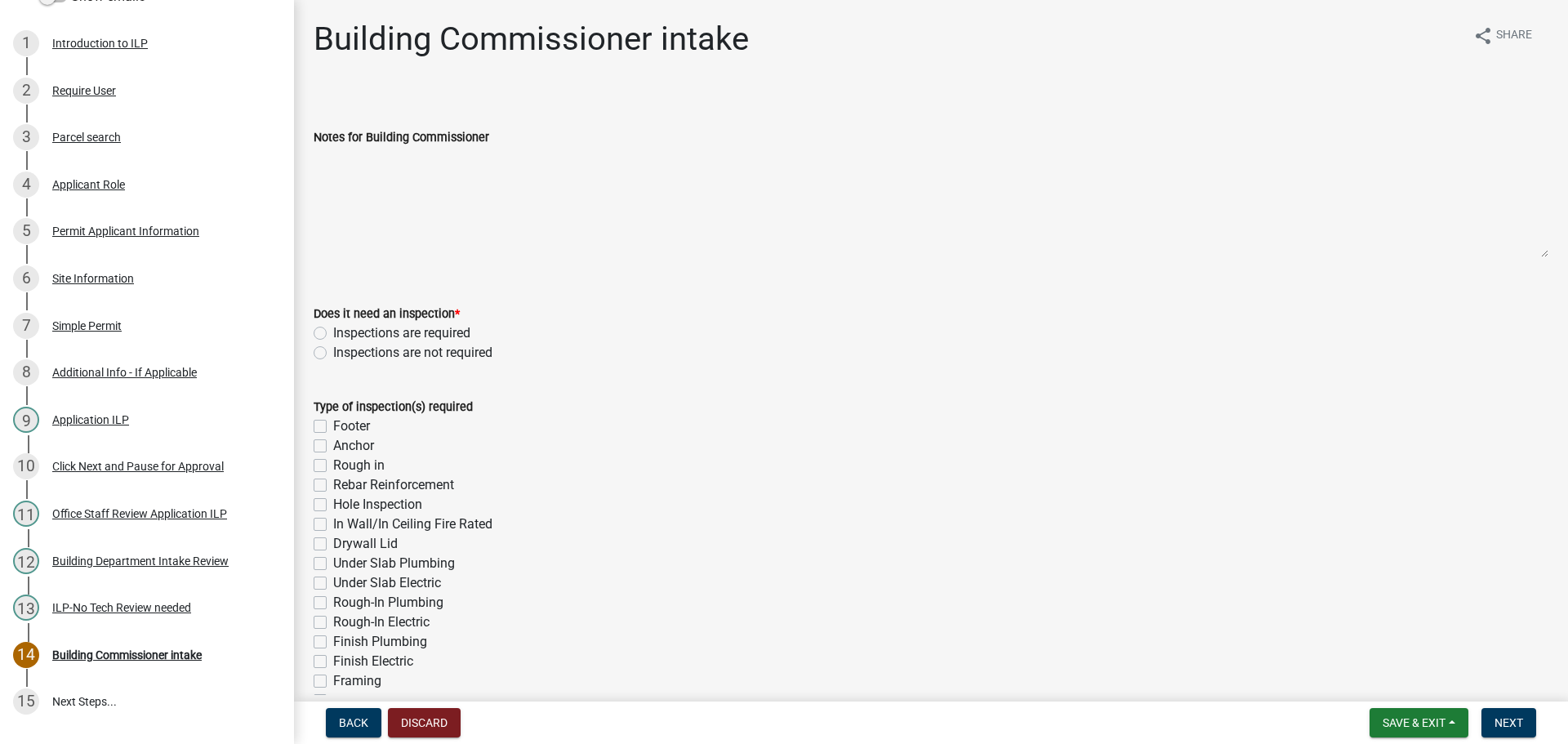
click at [333, 331] on label "Inspections are required" at bounding box center [402, 332] width 137 height 19
click at [333, 331] on input "Inspections are required" at bounding box center [338, 328] width 11 height 11
radio input "true"
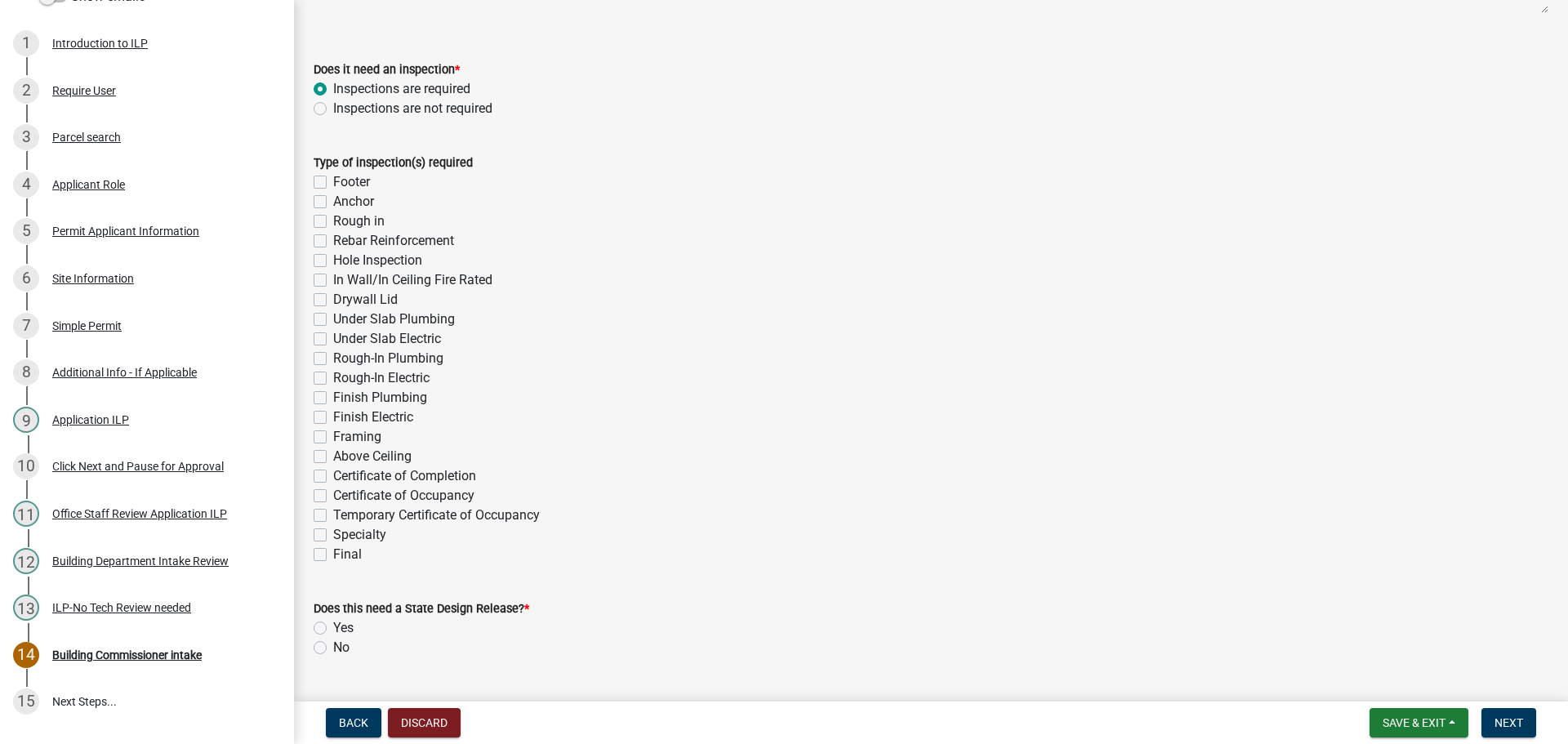
scroll to position [245, 0]
click at [333, 557] on label "Final" at bounding box center [347, 554] width 28 height 19
click at [333, 554] on input "Final" at bounding box center [338, 549] width 11 height 11
checkbox input "true"
checkbox input "false"
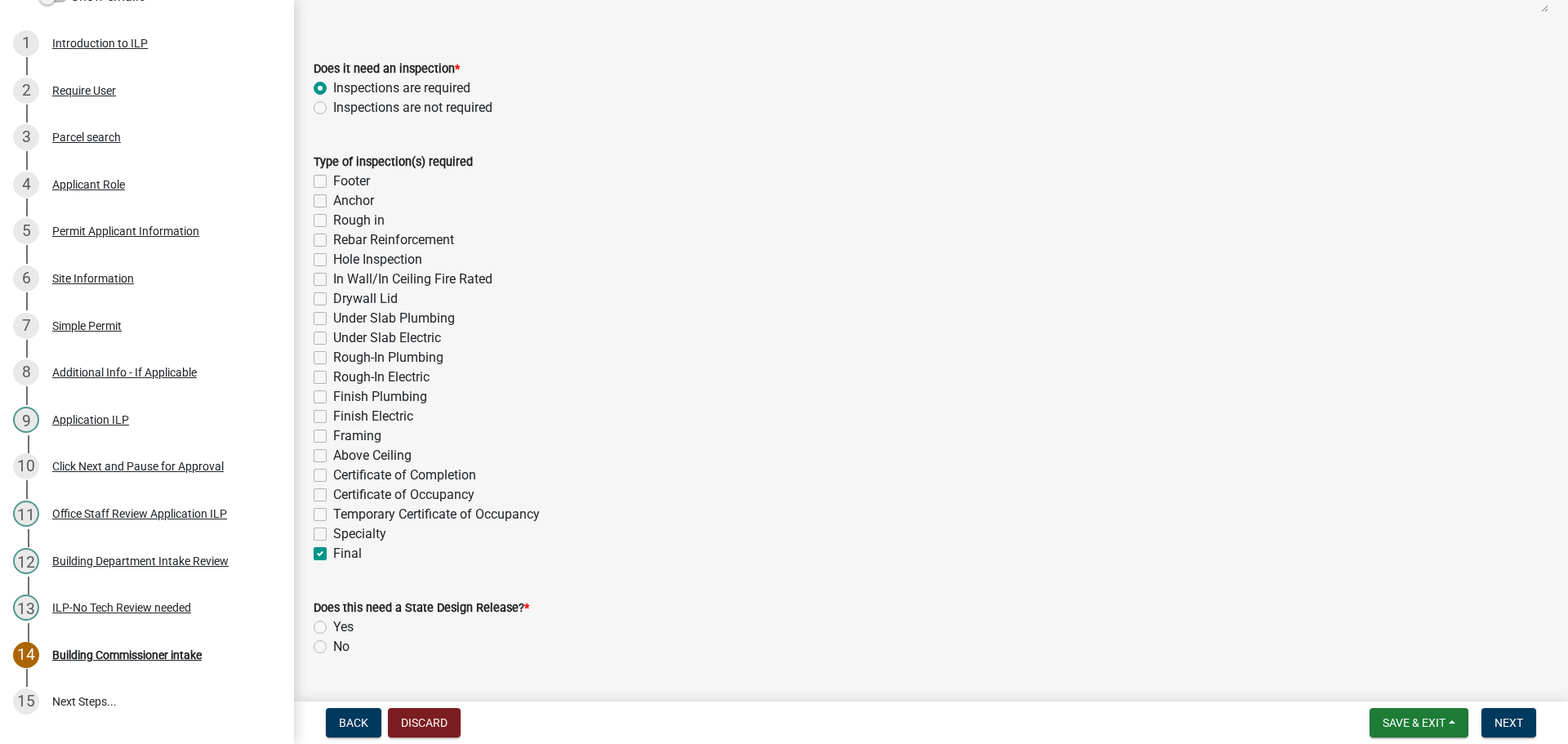
checkbox input "false"
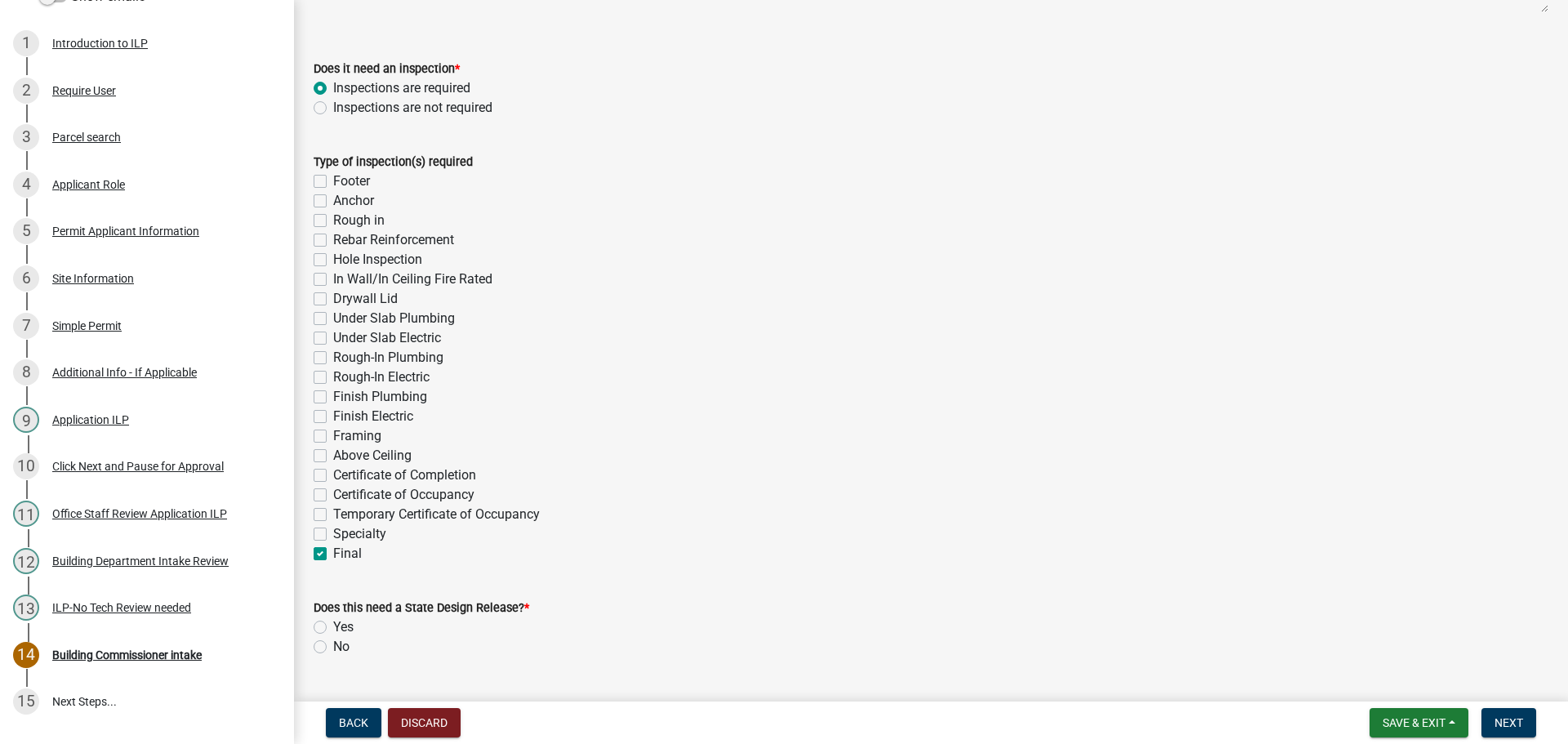
checkbox input "false"
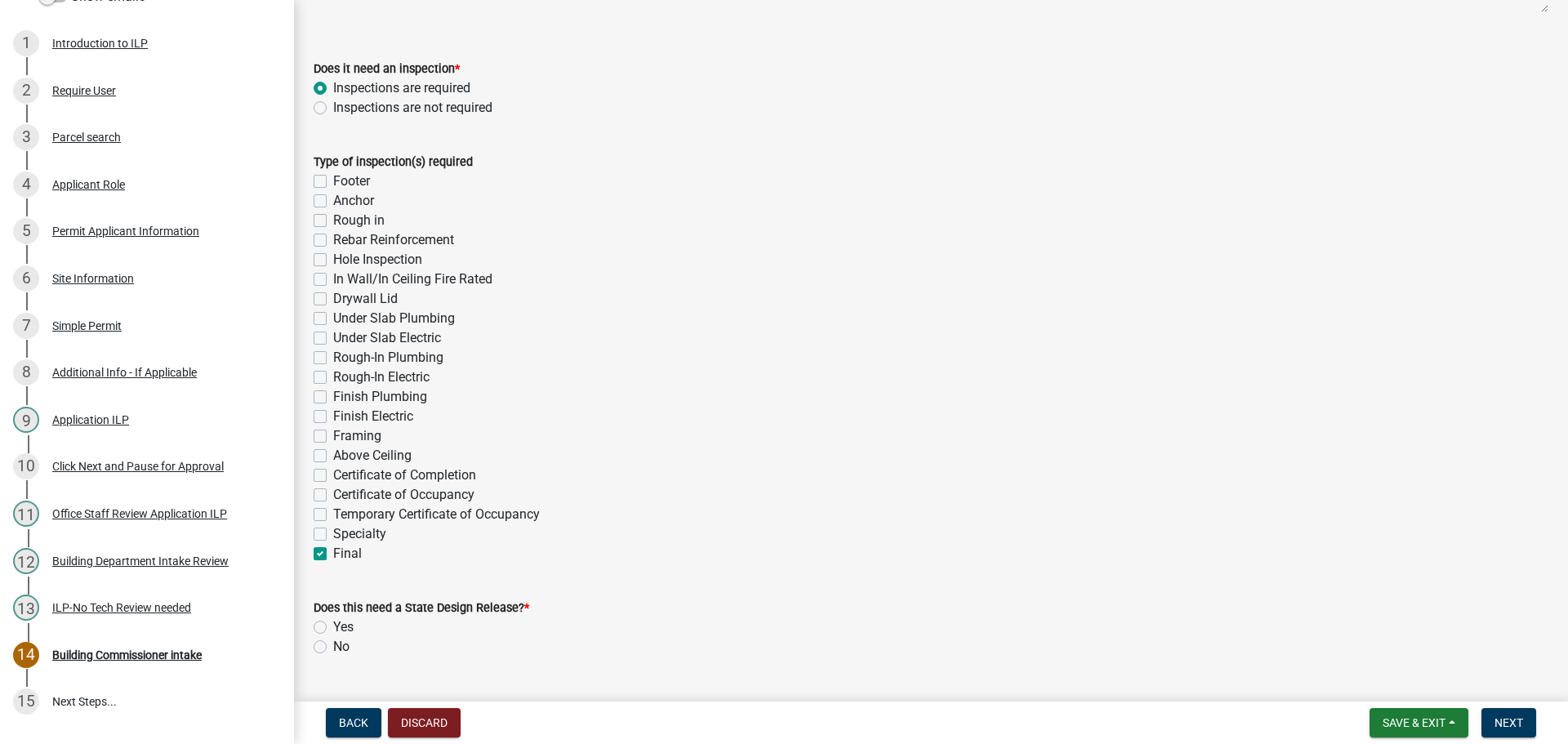
checkbox input "false"
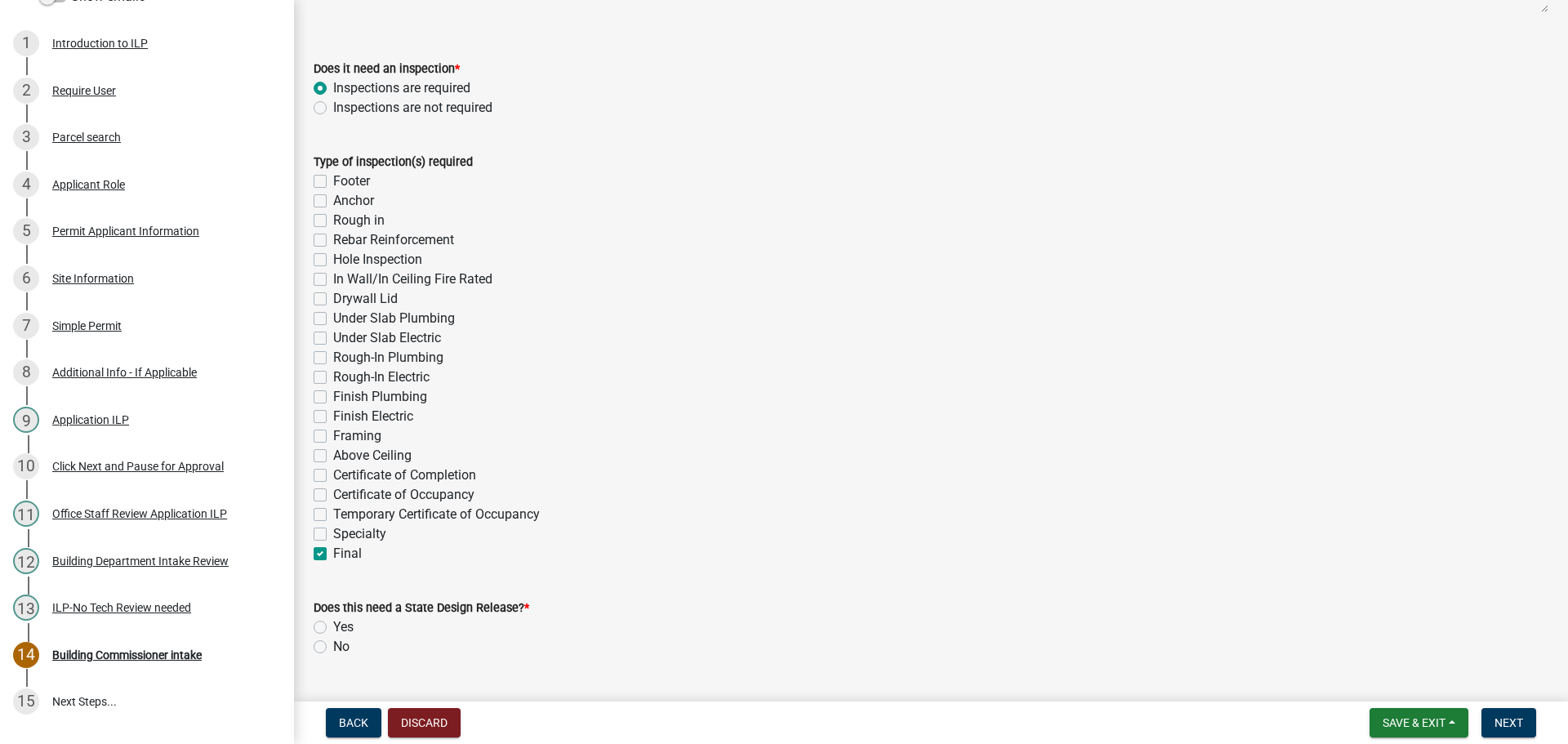
checkbox input "false"
checkbox input "true"
click at [333, 256] on label "Hole Inspection" at bounding box center [377, 259] width 89 height 19
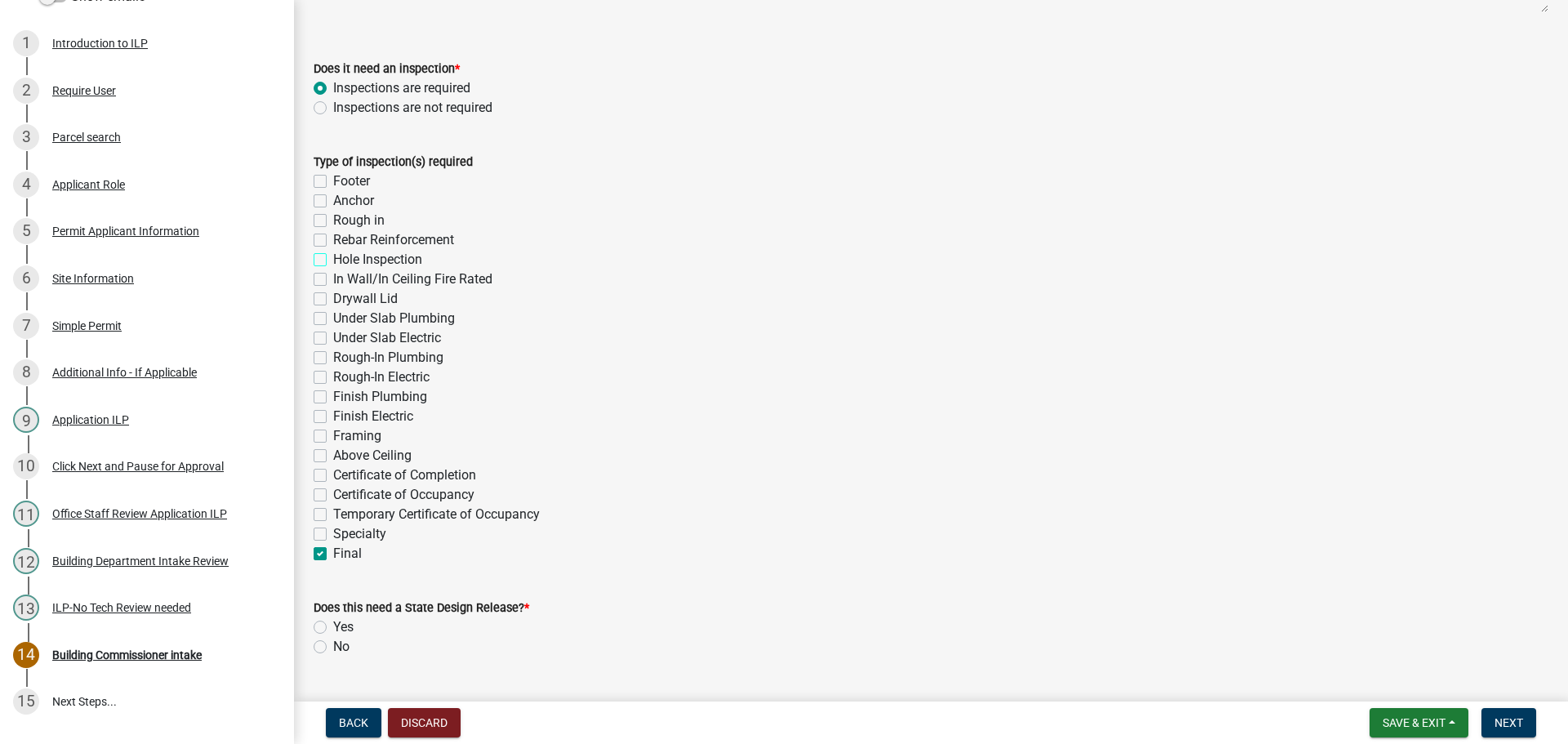
click at [333, 256] on input "Hole Inspection" at bounding box center [338, 255] width 11 height 11
checkbox input "true"
checkbox input "false"
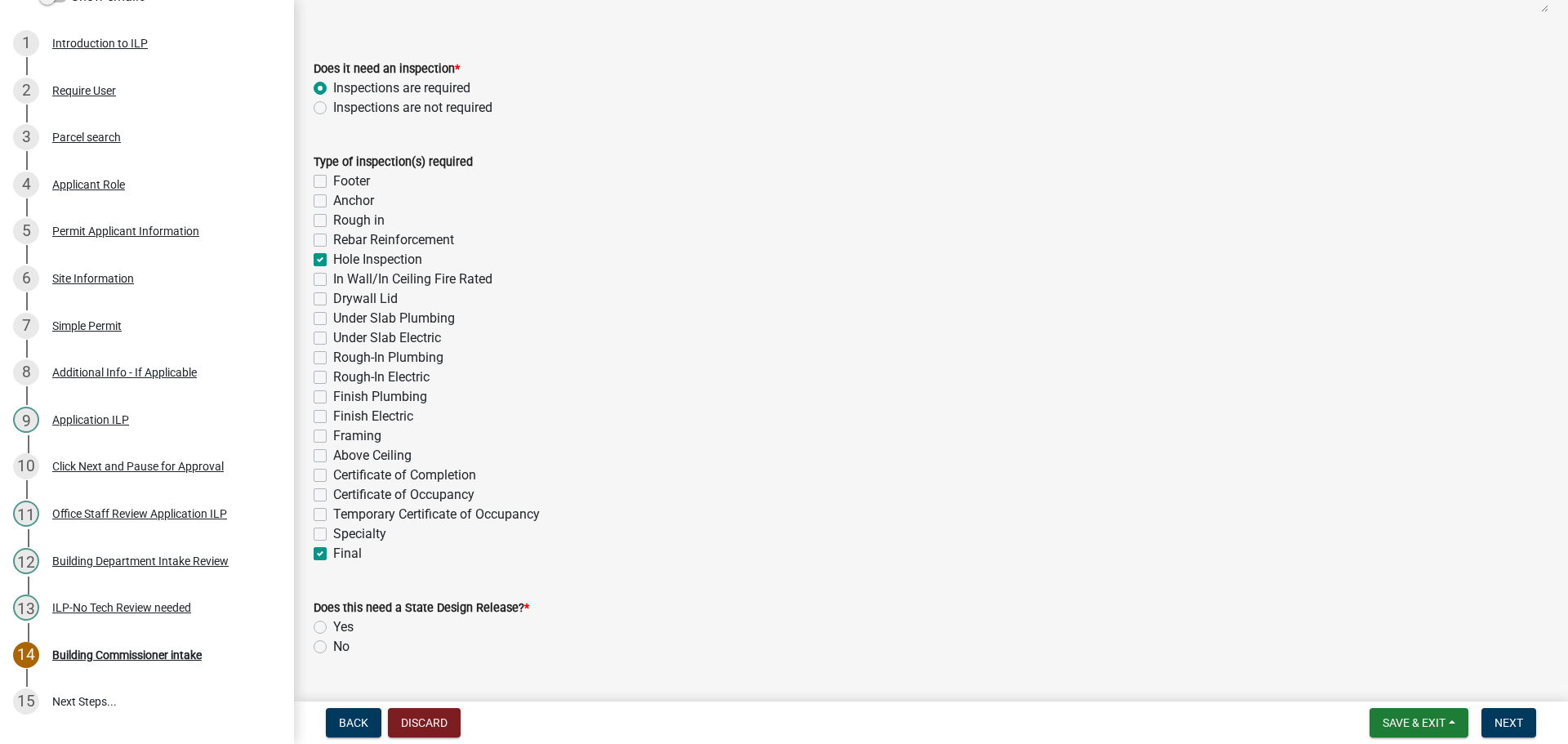
checkbox input "false"
checkbox input "true"
checkbox input "false"
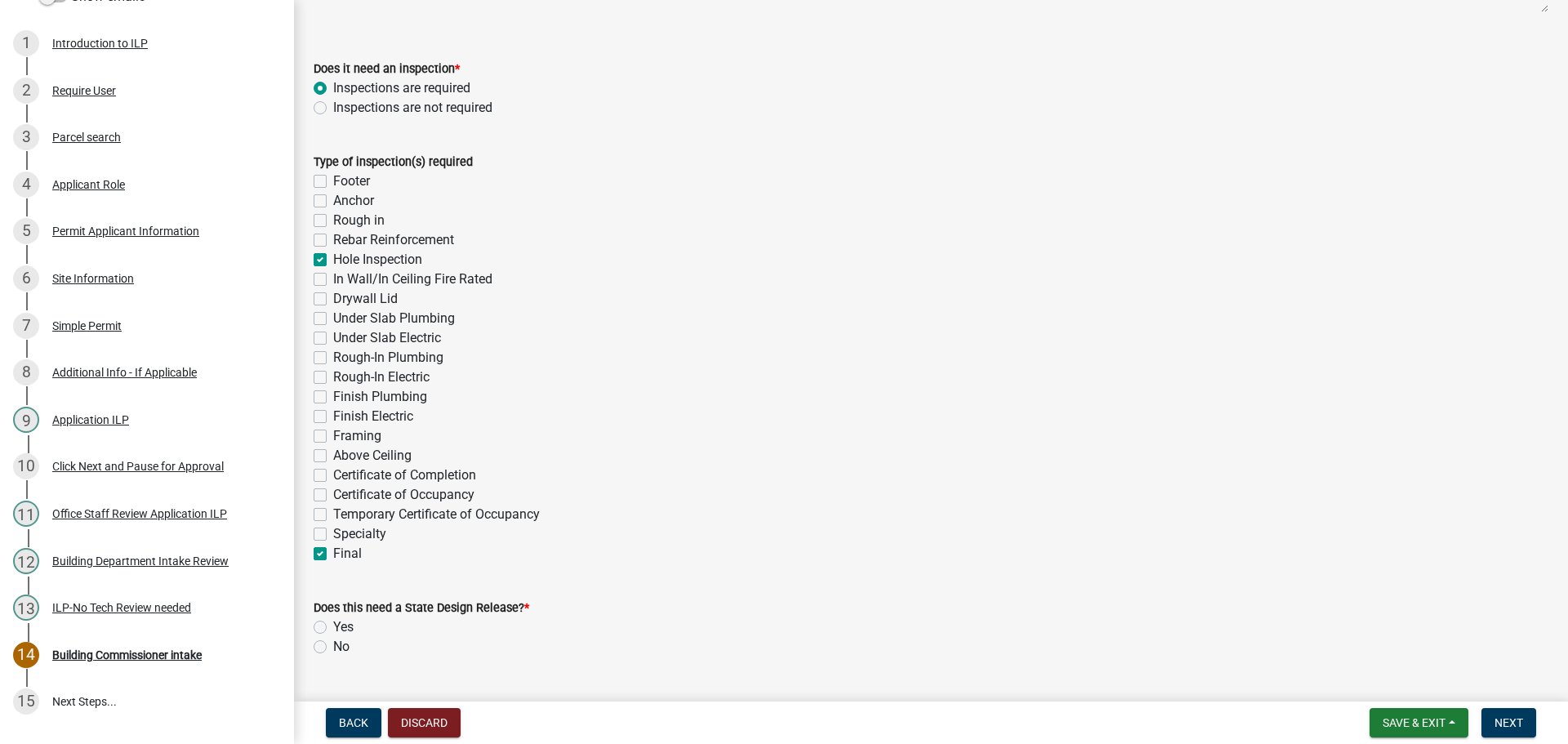
checkbox input "false"
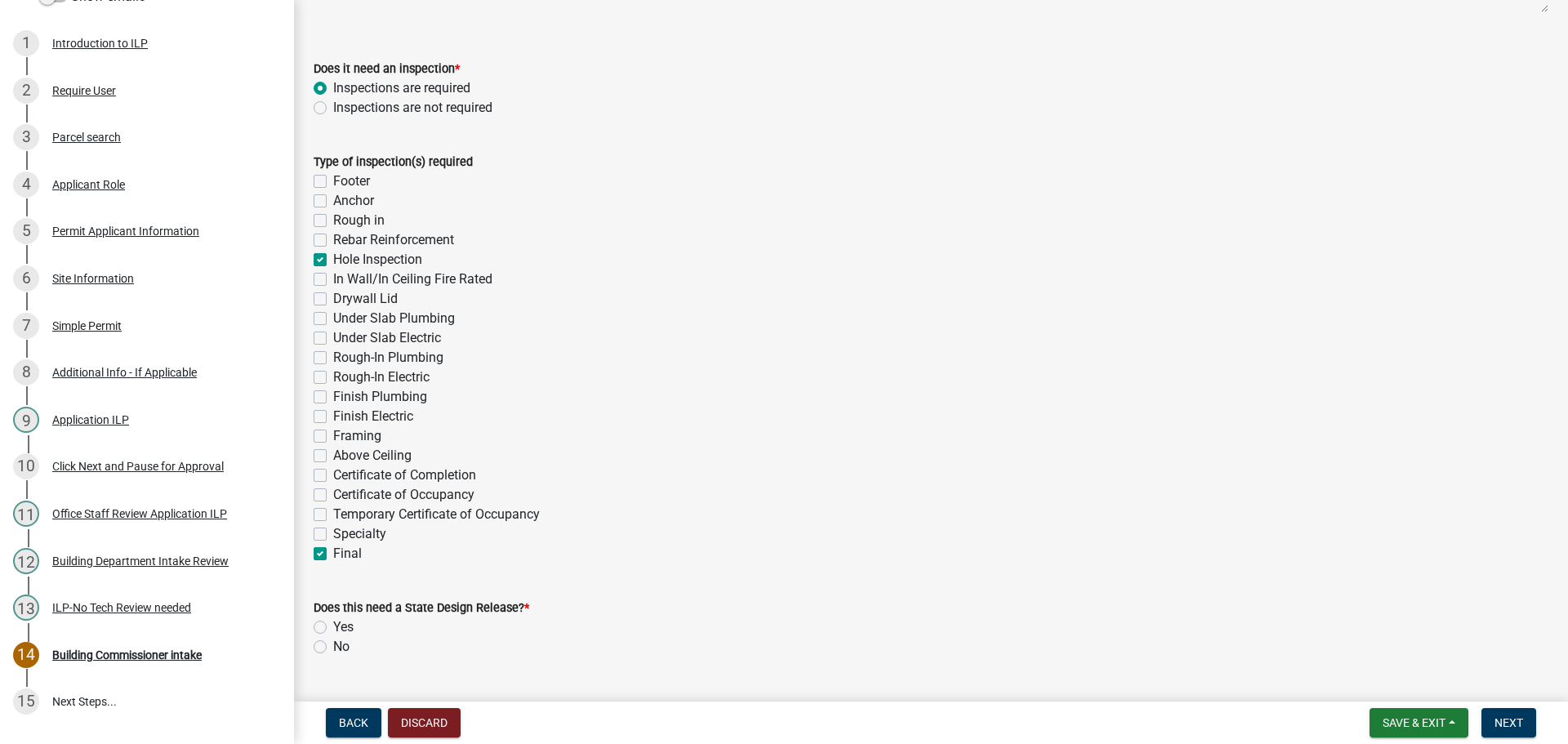
checkbox input "false"
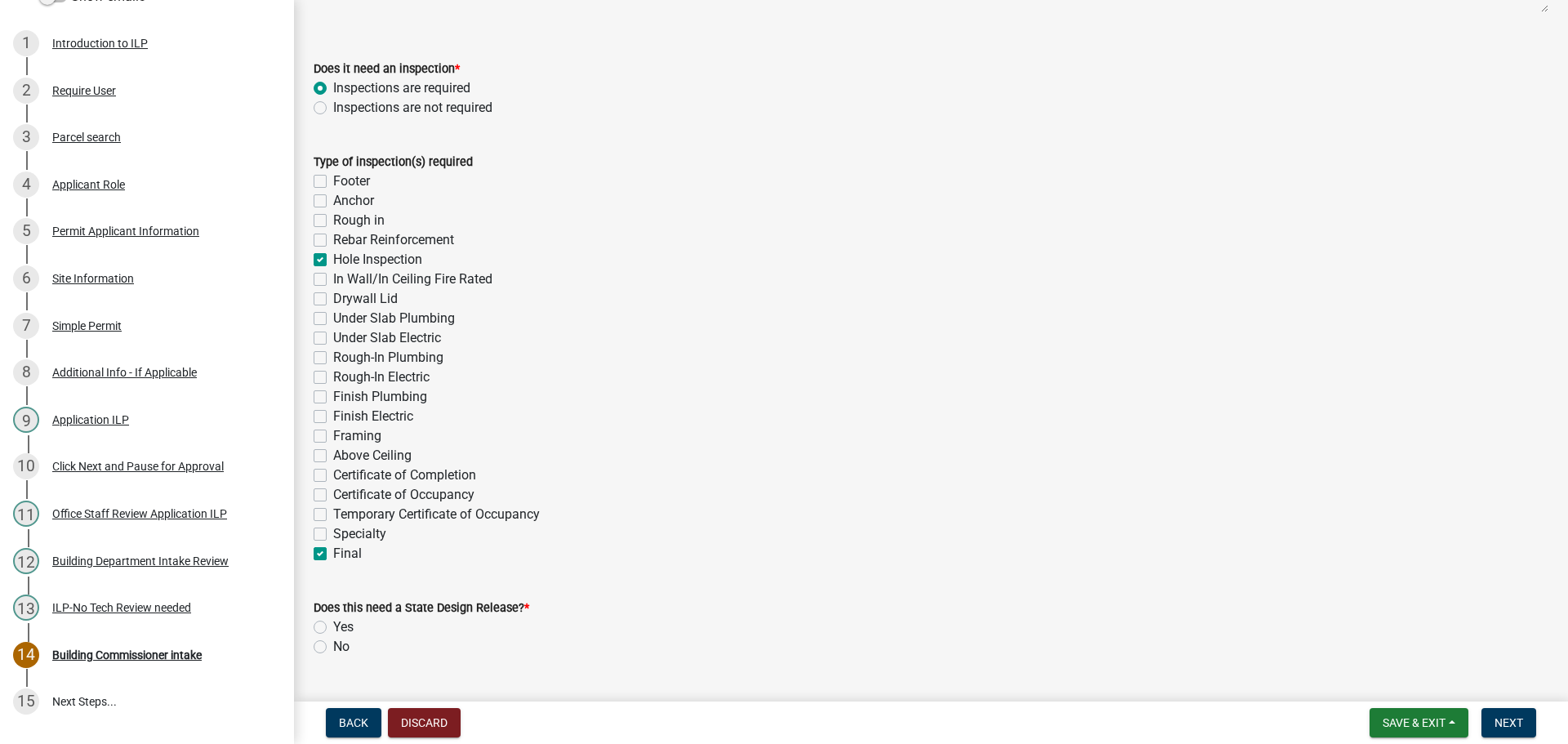
checkbox input "false"
checkbox input "true"
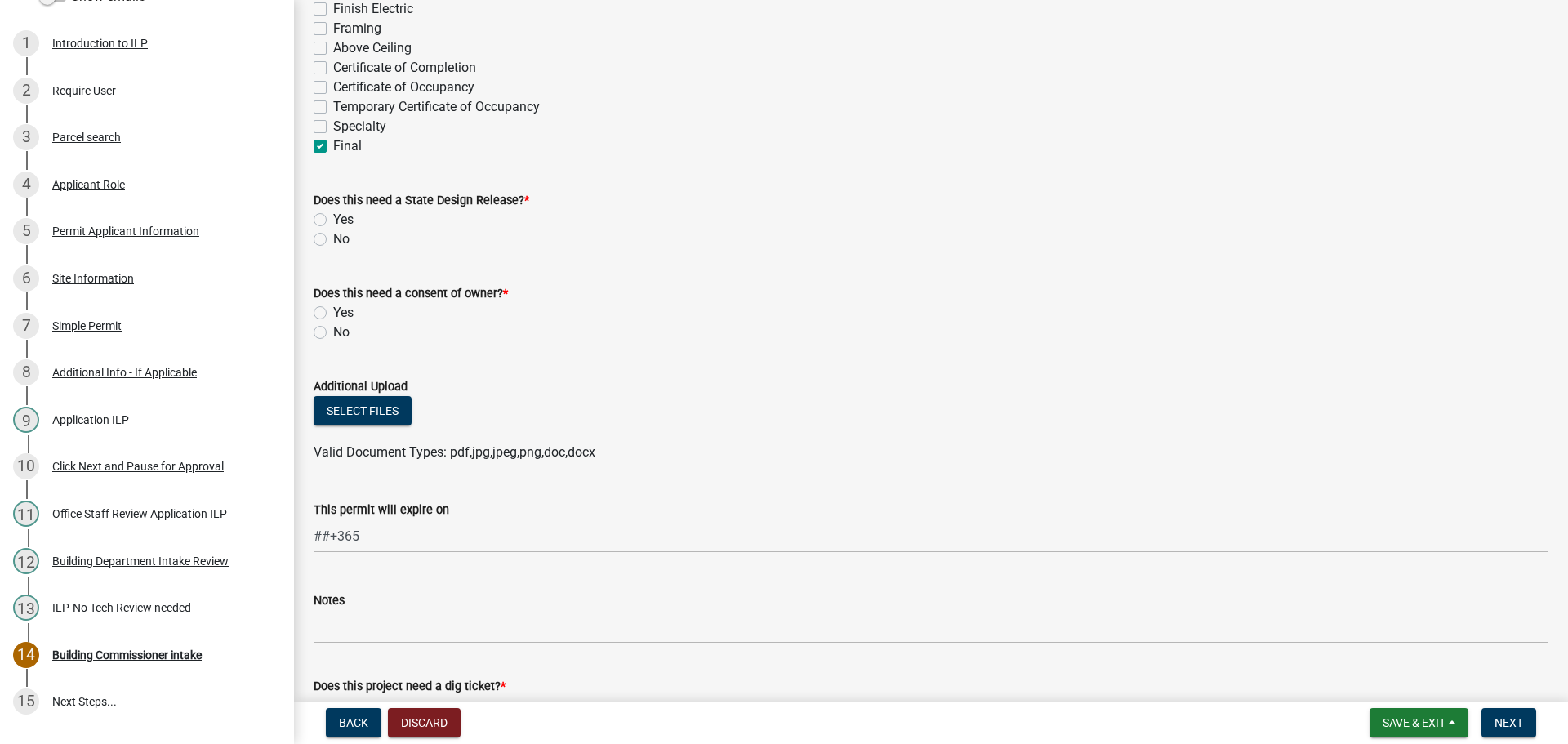
scroll to position [654, 0]
click at [333, 239] on label "No" at bounding box center [341, 238] width 17 height 19
click at [333, 239] on input "No" at bounding box center [338, 234] width 11 height 11
radio input "true"
click at [333, 328] on label "No" at bounding box center [341, 331] width 17 height 19
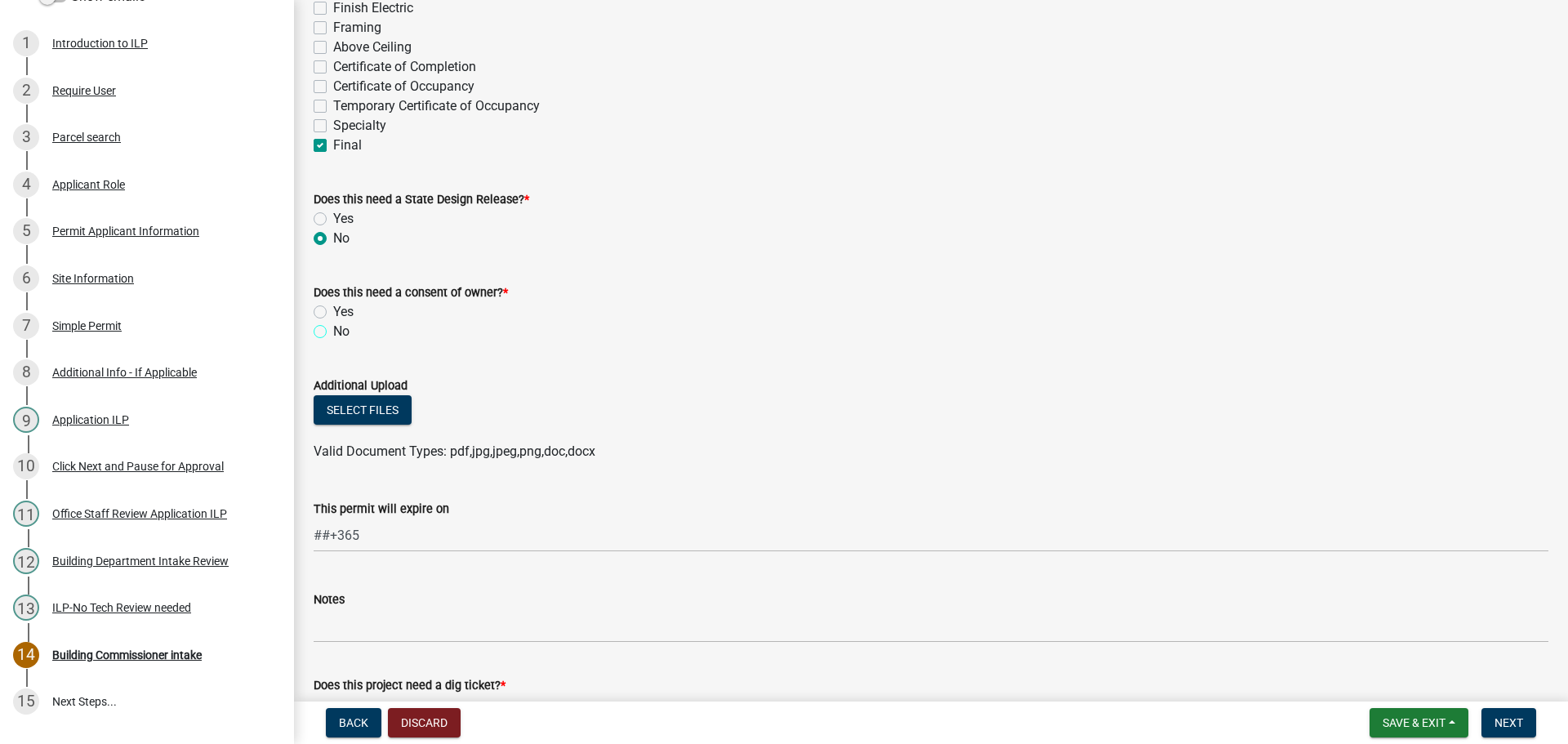
click at [333, 328] on input "No" at bounding box center [338, 326] width 11 height 11
radio input "true"
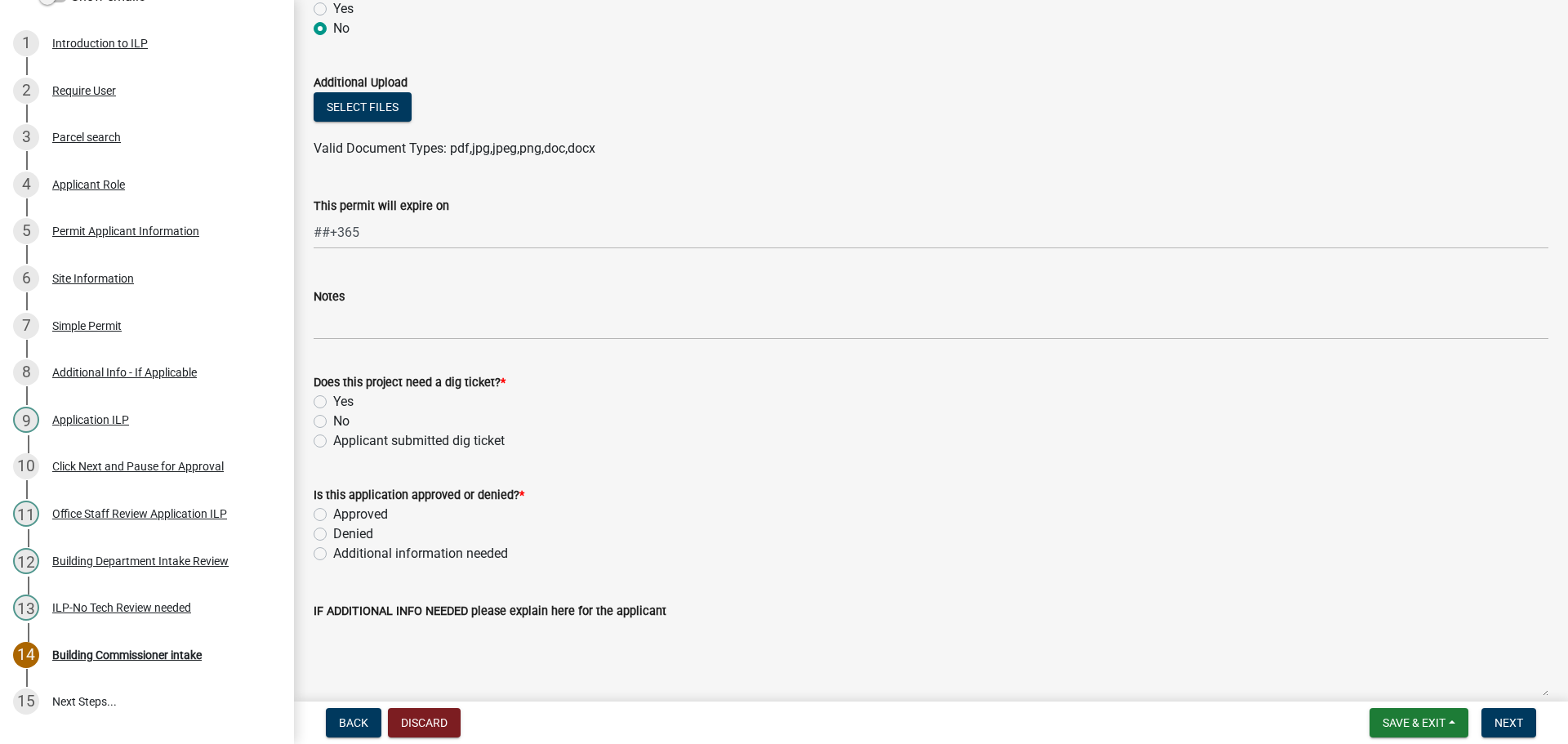
scroll to position [980, 0]
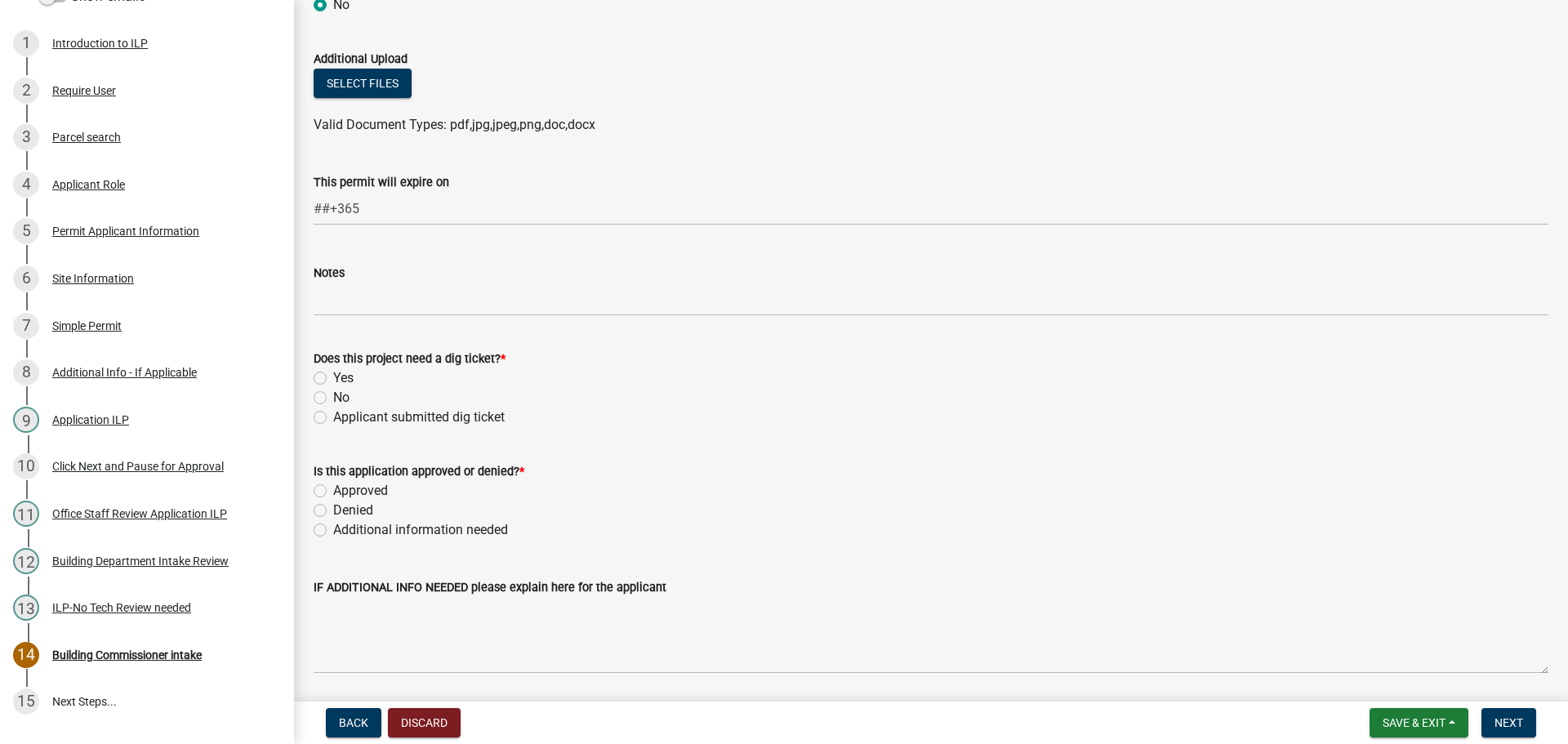
click at [333, 395] on label "No" at bounding box center [341, 397] width 17 height 19
click at [333, 395] on input "No" at bounding box center [338, 393] width 11 height 11
radio input "true"
click at [333, 418] on label "Applicant submitted dig ticket" at bounding box center [418, 417] width 171 height 19
click at [333, 418] on input "Applicant submitted dig ticket" at bounding box center [338, 412] width 11 height 11
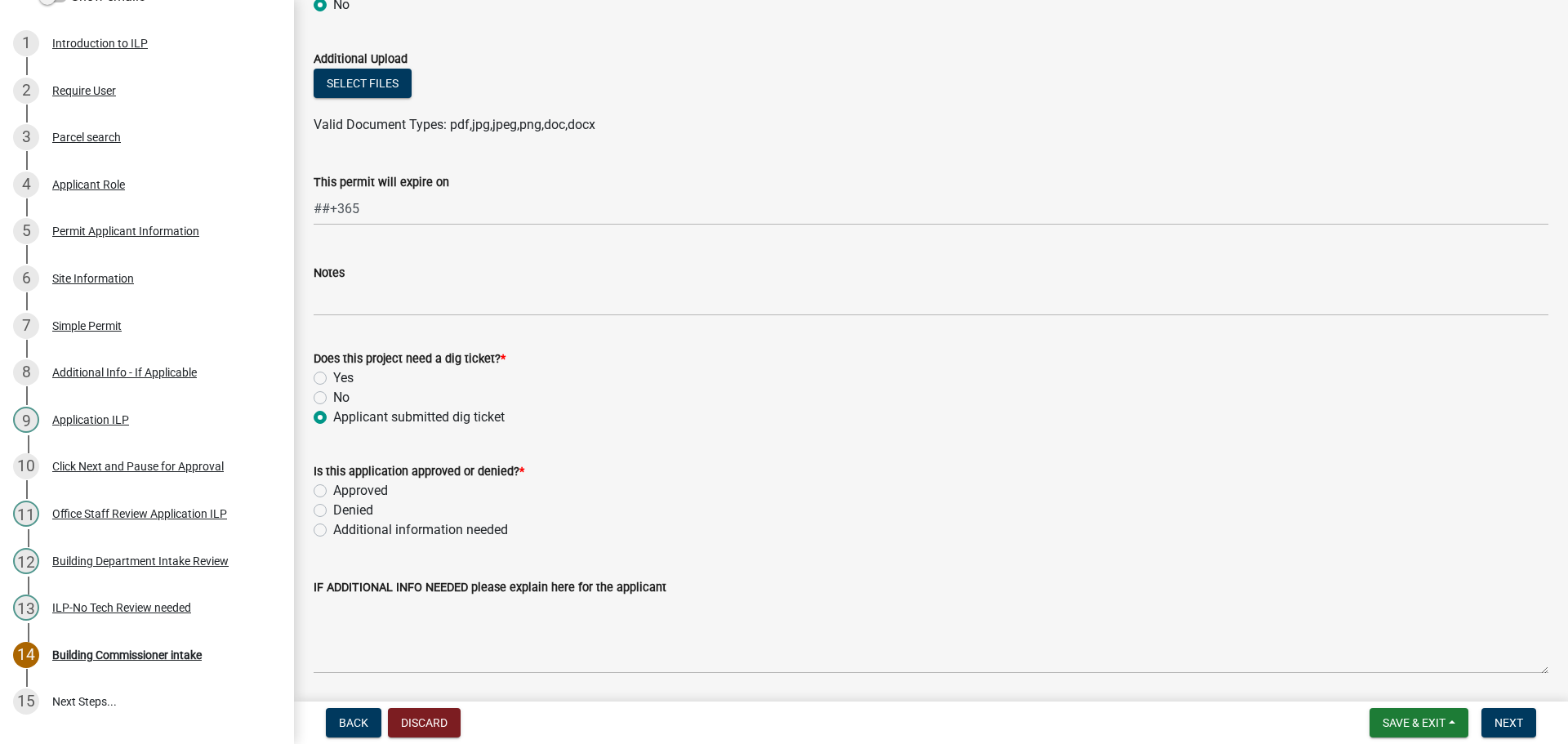
radio input "true"
click at [333, 488] on label "Approved" at bounding box center [361, 490] width 55 height 19
click at [333, 488] on input "Approved" at bounding box center [338, 486] width 11 height 11
radio input "true"
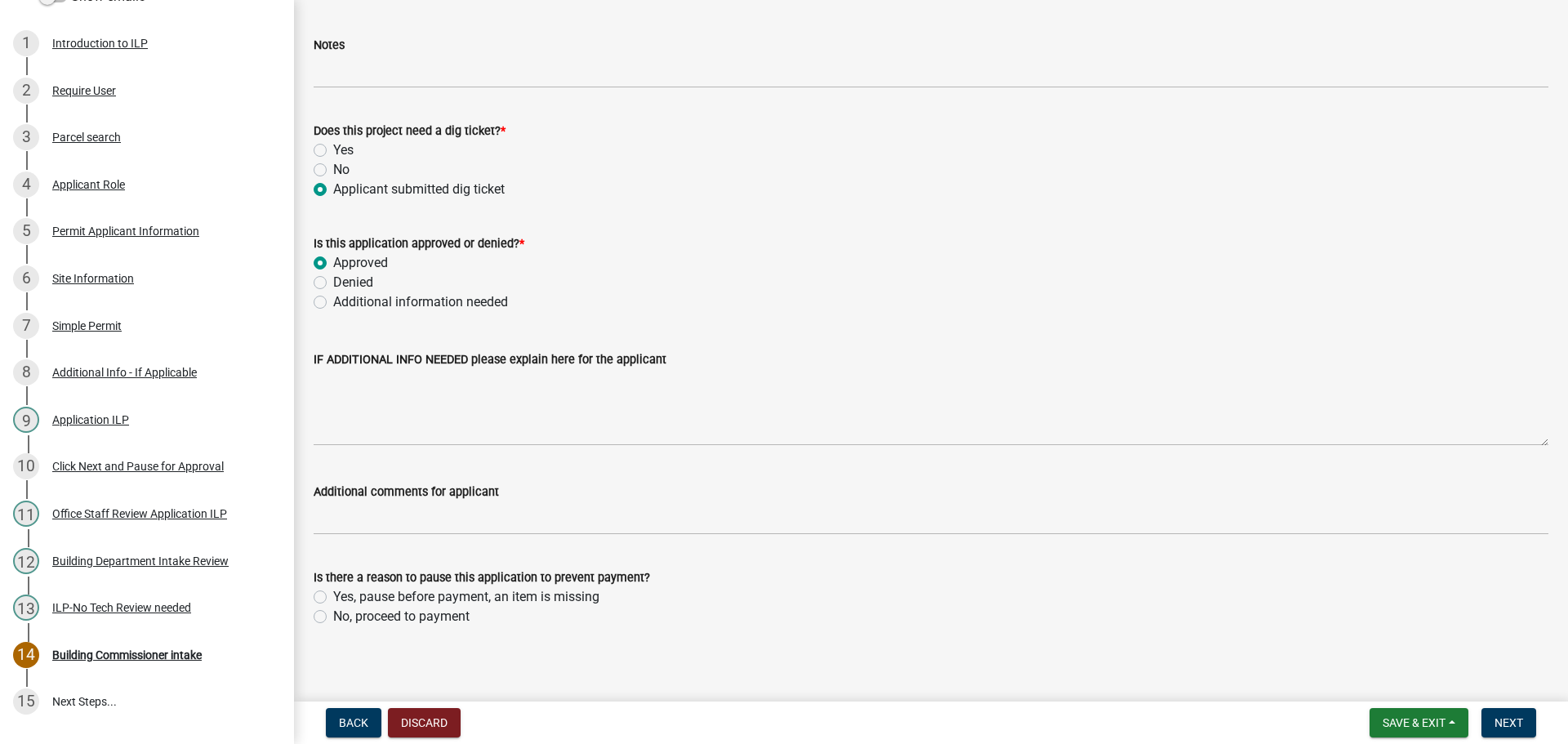
scroll to position [1218, 0]
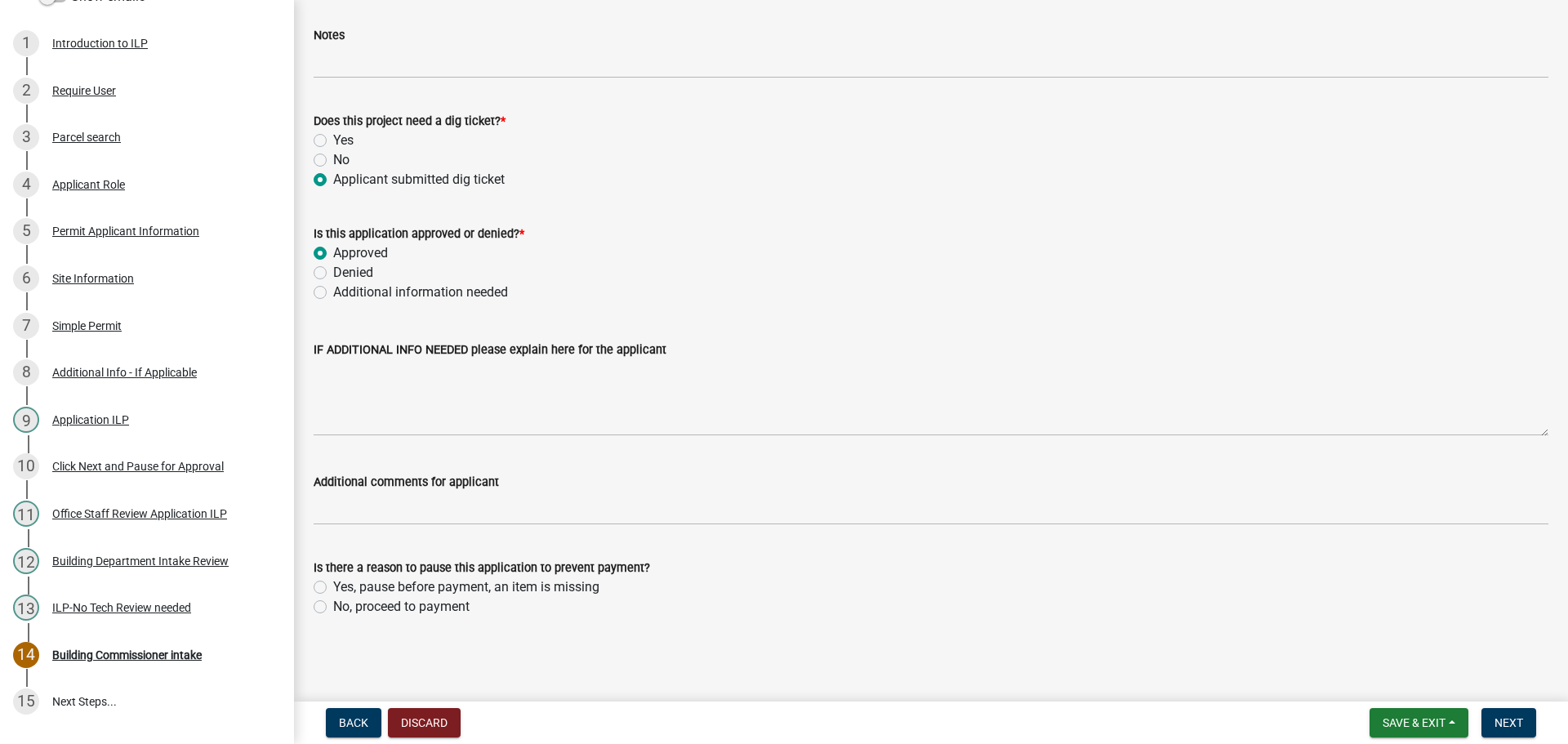
click at [333, 607] on label "No, proceed to payment" at bounding box center [401, 606] width 136 height 19
click at [333, 607] on input "No, proceed to payment" at bounding box center [338, 602] width 11 height 11
radio input "true"
click at [1506, 722] on span "Next" at bounding box center [1509, 723] width 28 height 13
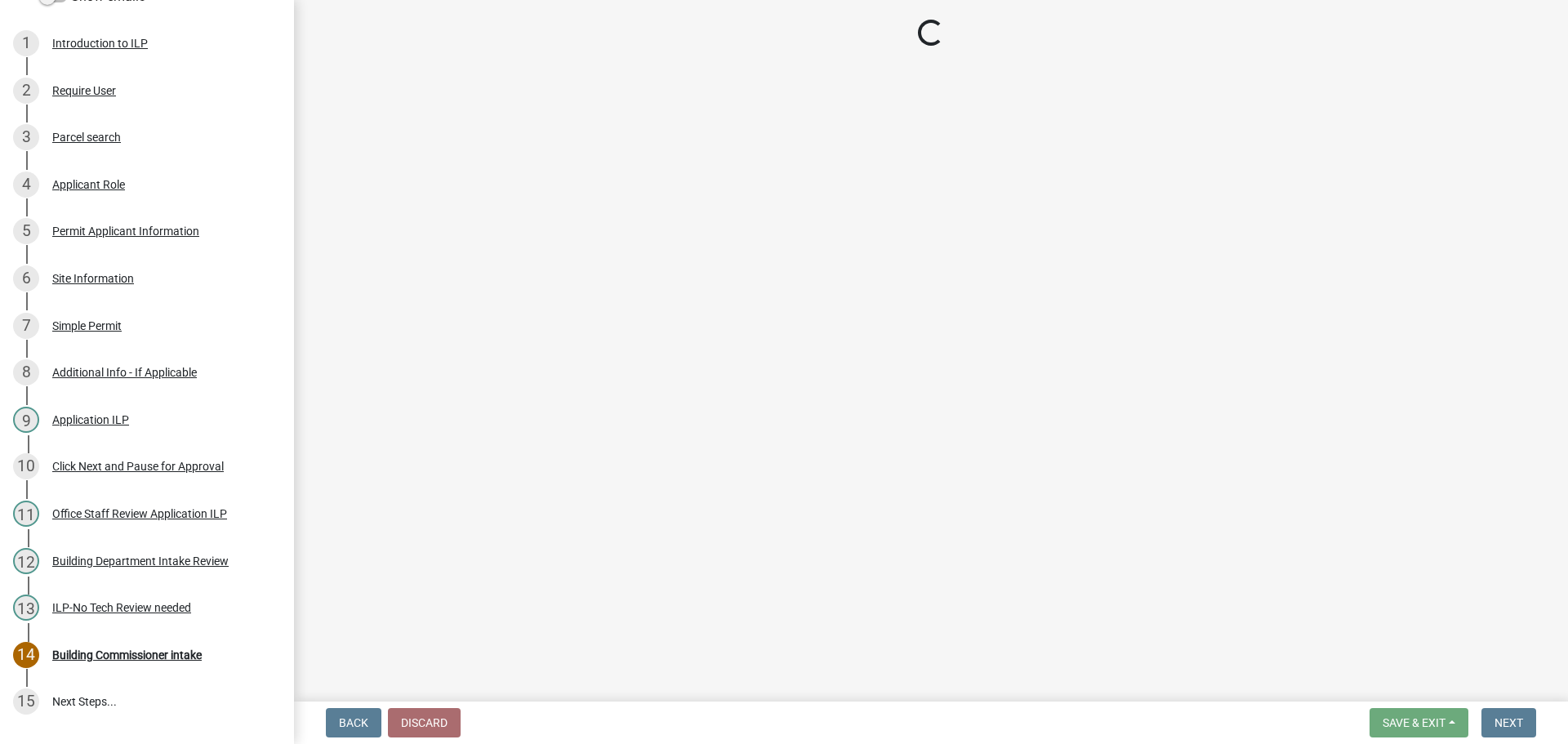
select select "3: 3"
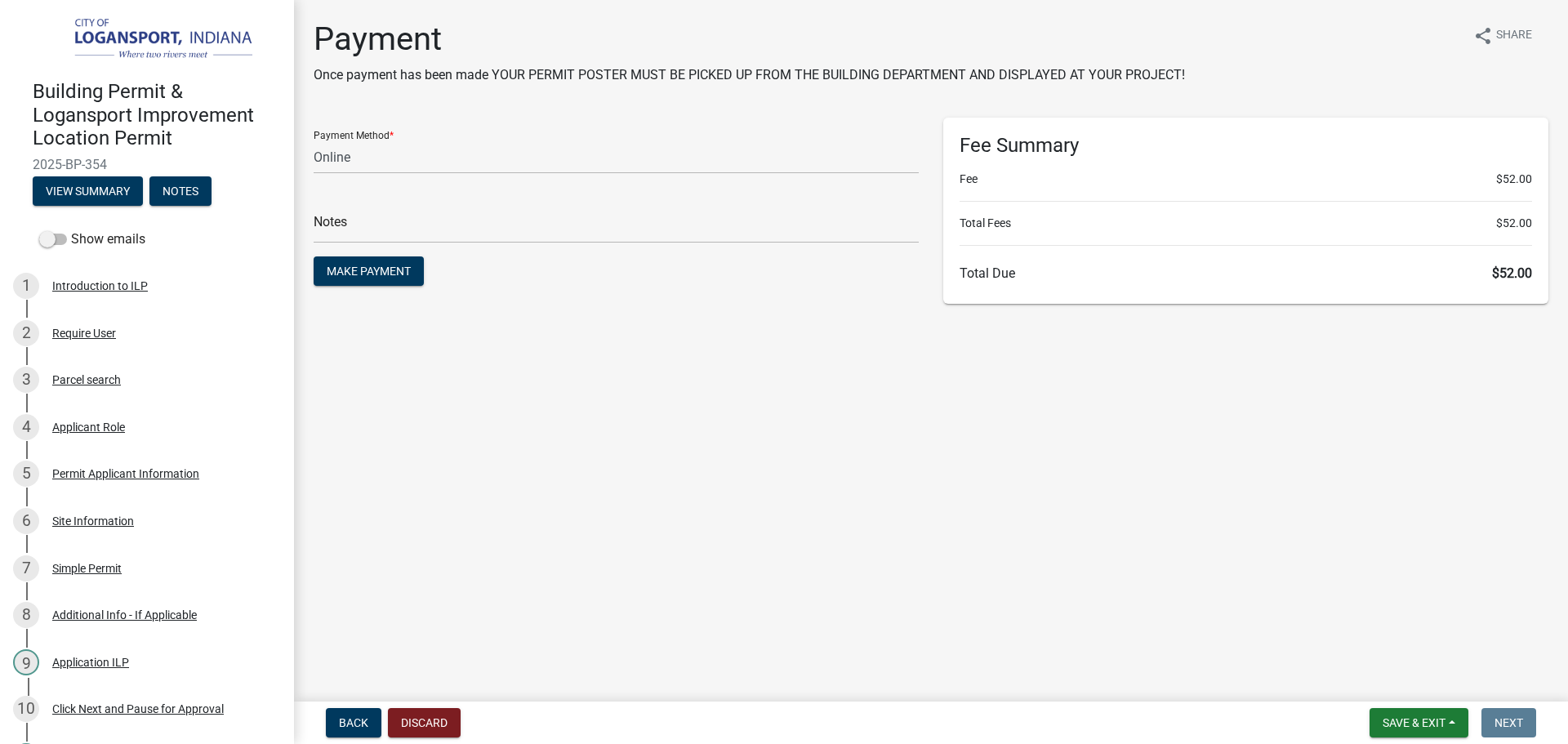
click at [84, 159] on span "2025-BP-354" at bounding box center [147, 164] width 229 height 16
copy div "2025-BP-354 View Summary Notes"
click at [364, 272] on span "Make Payment" at bounding box center [368, 271] width 84 height 13
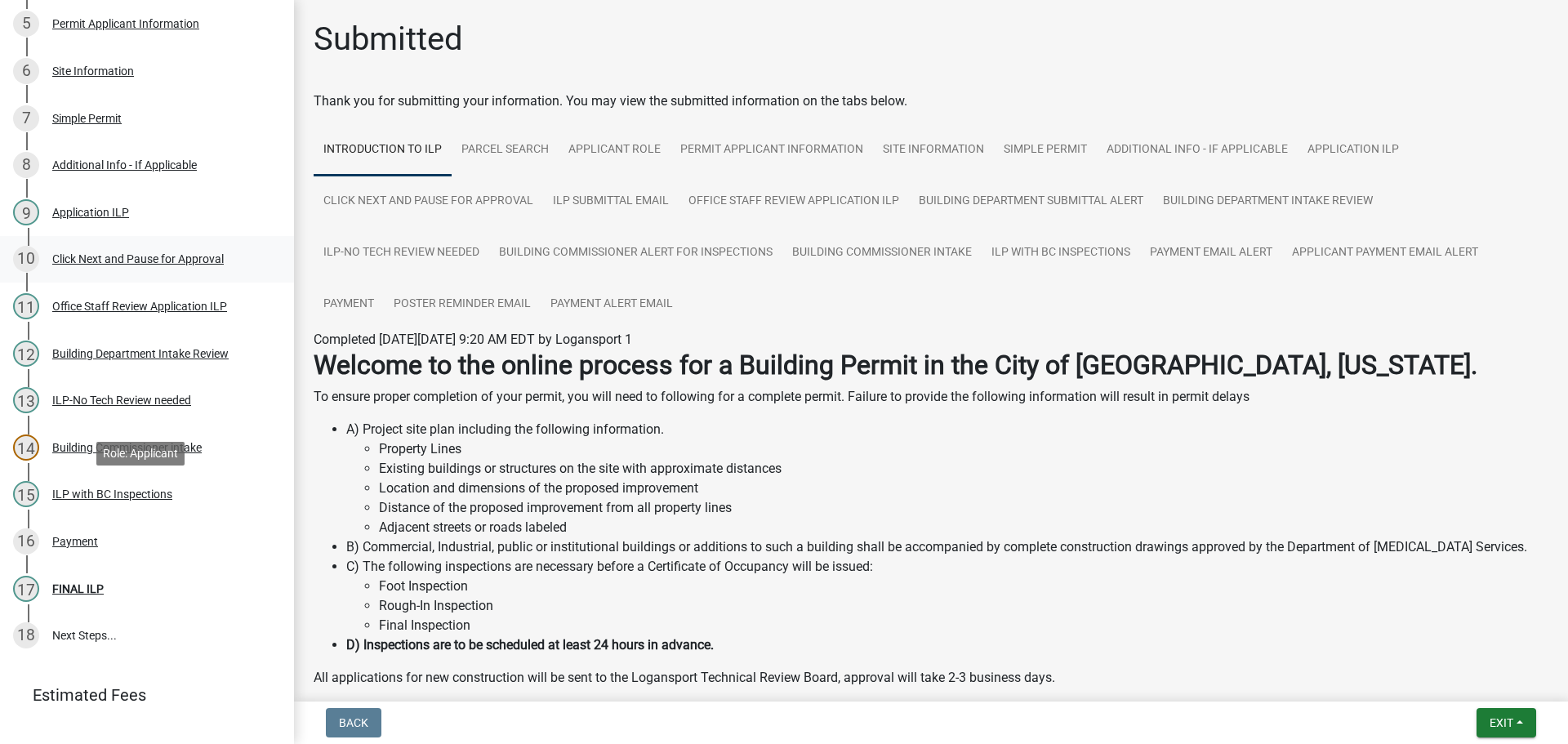
scroll to position [490, 0]
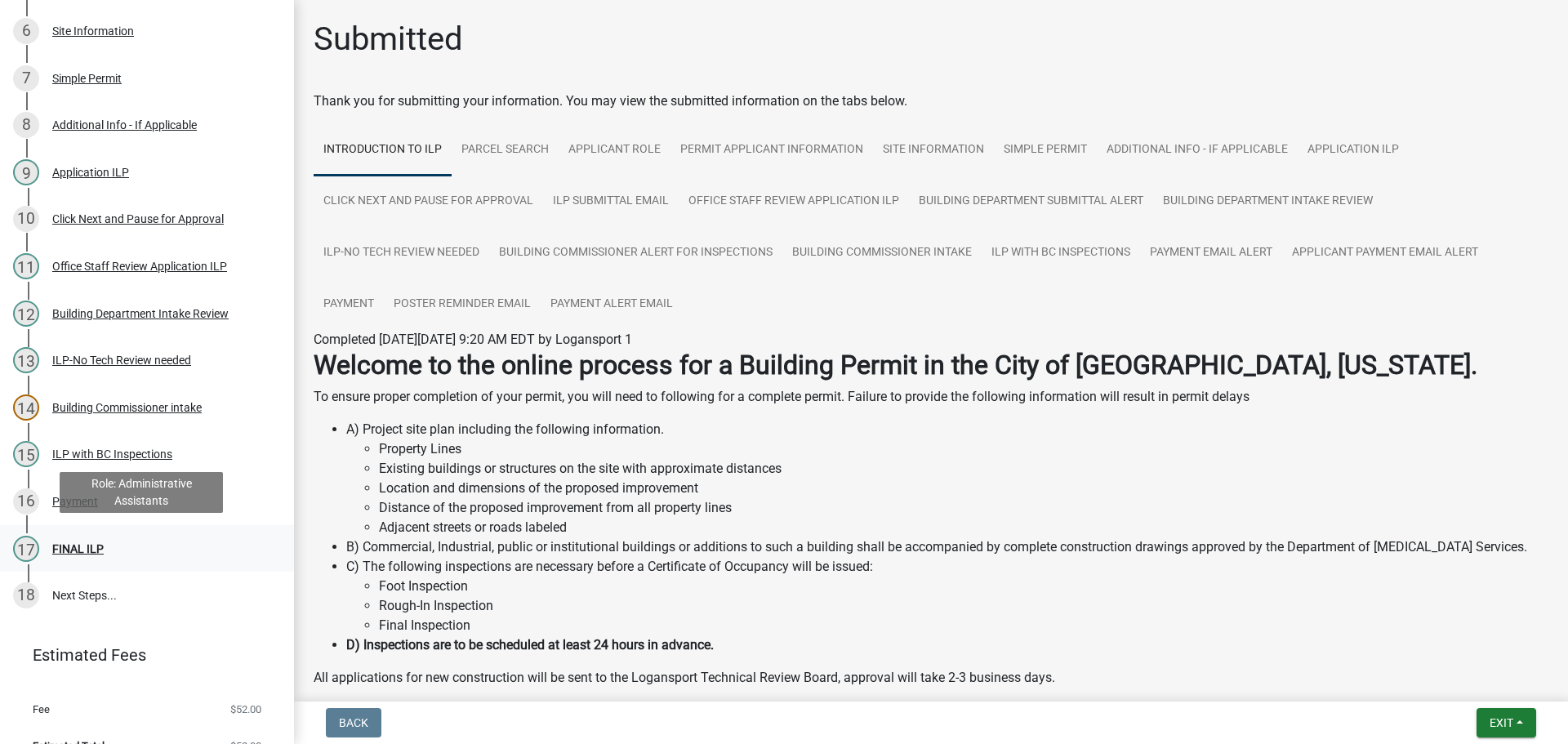
click at [74, 555] on div "17 FINAL ILP" at bounding box center [140, 549] width 255 height 26
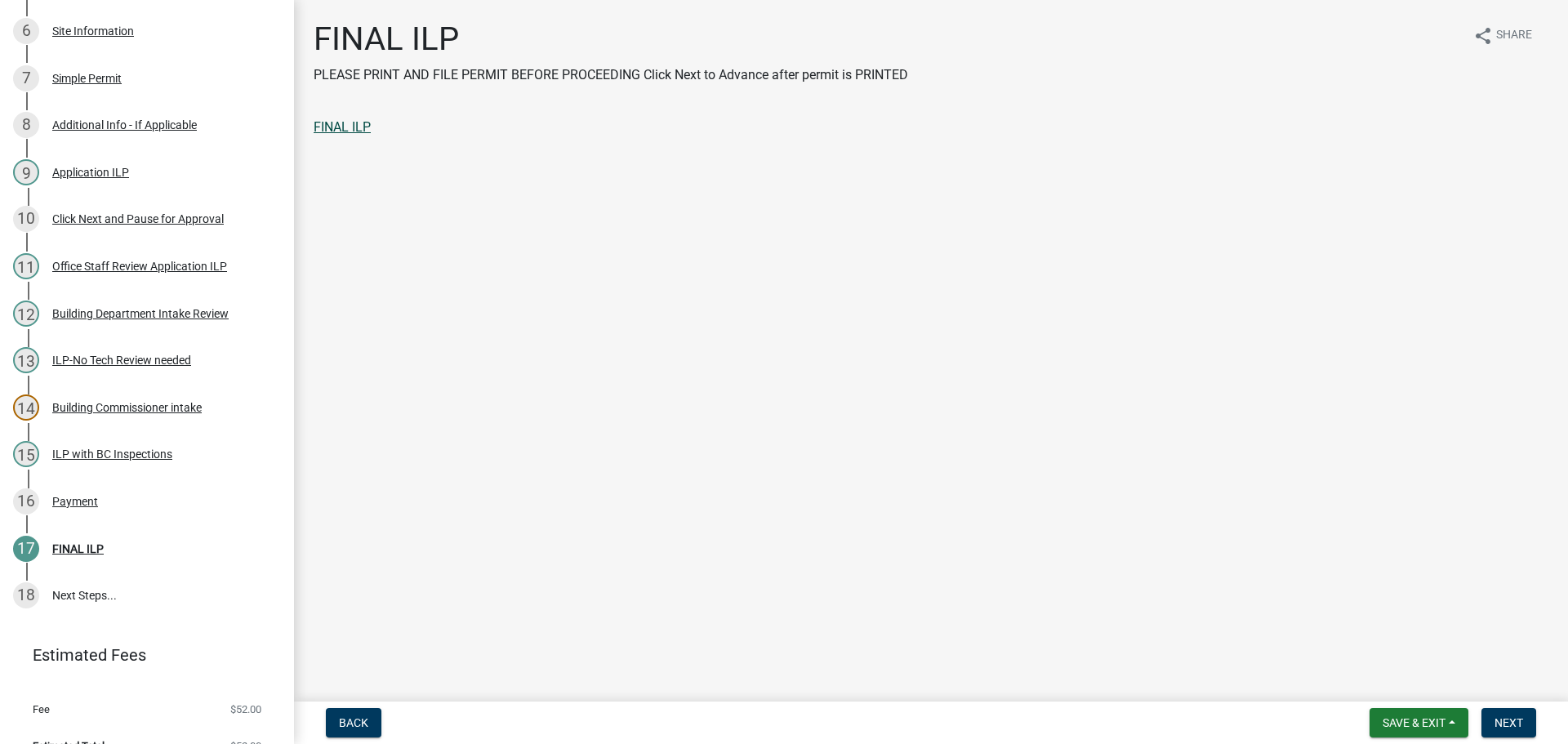
click at [346, 127] on link "FINAL ILP" at bounding box center [342, 127] width 57 height 16
click at [1525, 719] on button "Next" at bounding box center [1510, 722] width 55 height 29
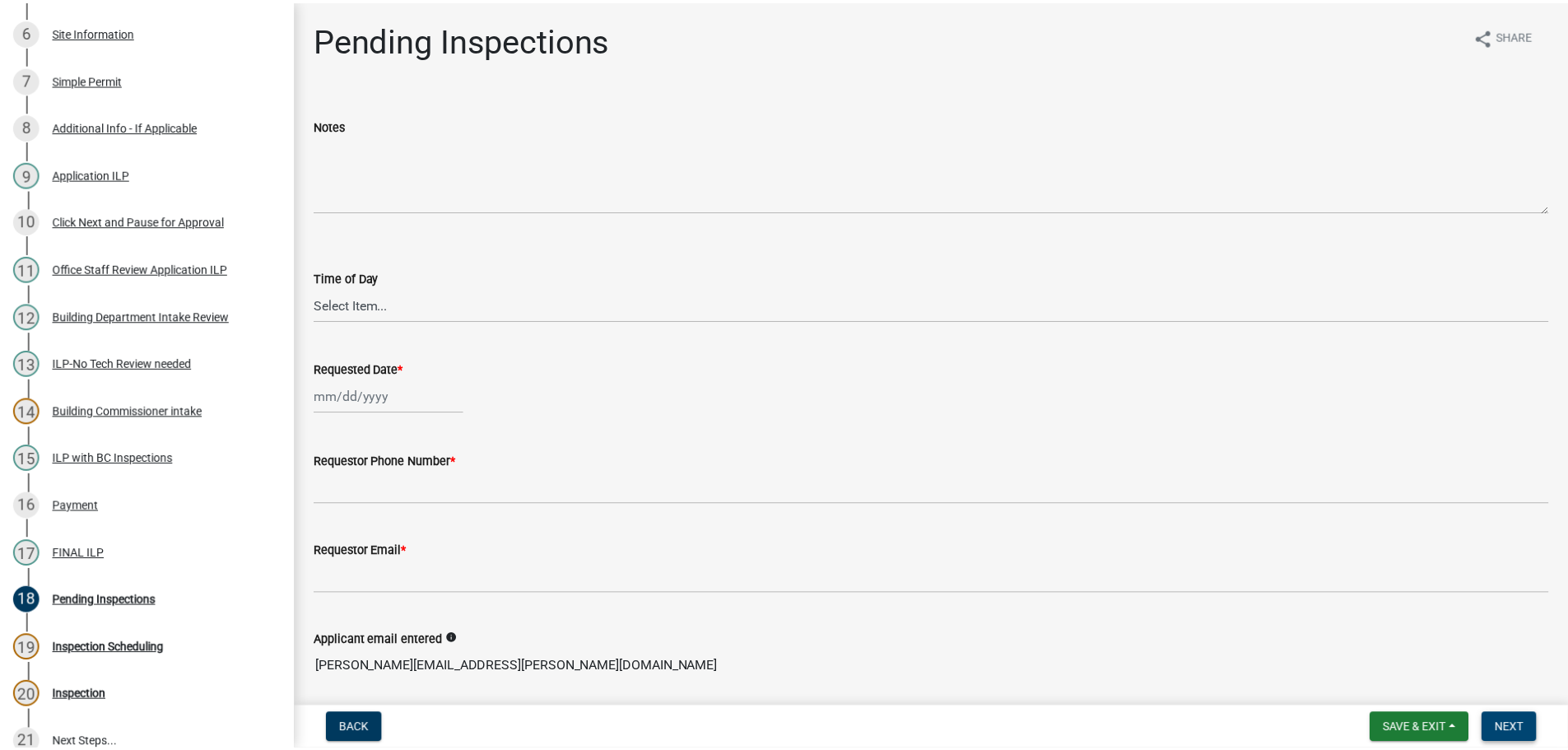
scroll to position [636, 0]
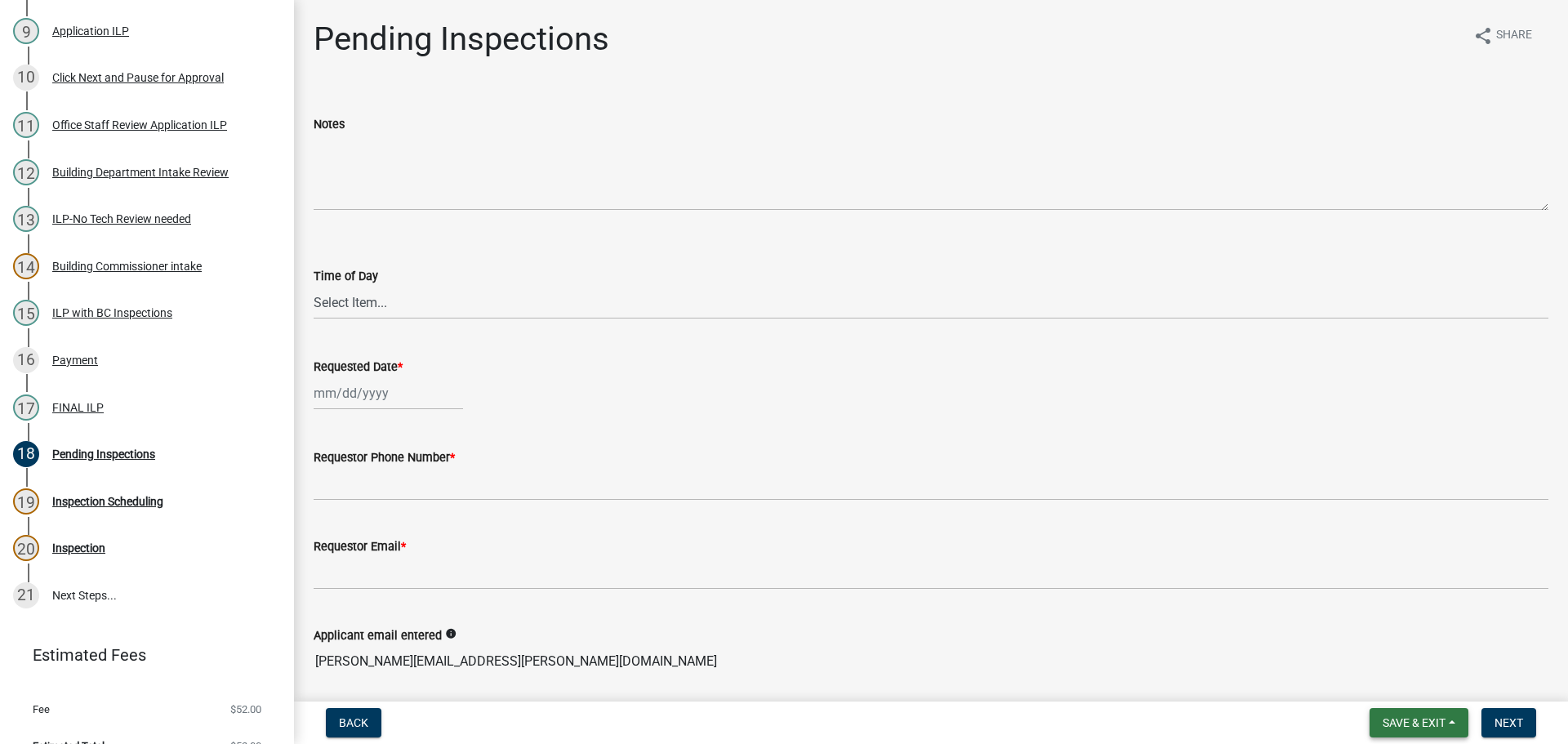
click at [1390, 718] on span "Save & Exit" at bounding box center [1414, 723] width 63 height 13
click at [1380, 686] on button "Save & Exit" at bounding box center [1403, 680] width 131 height 39
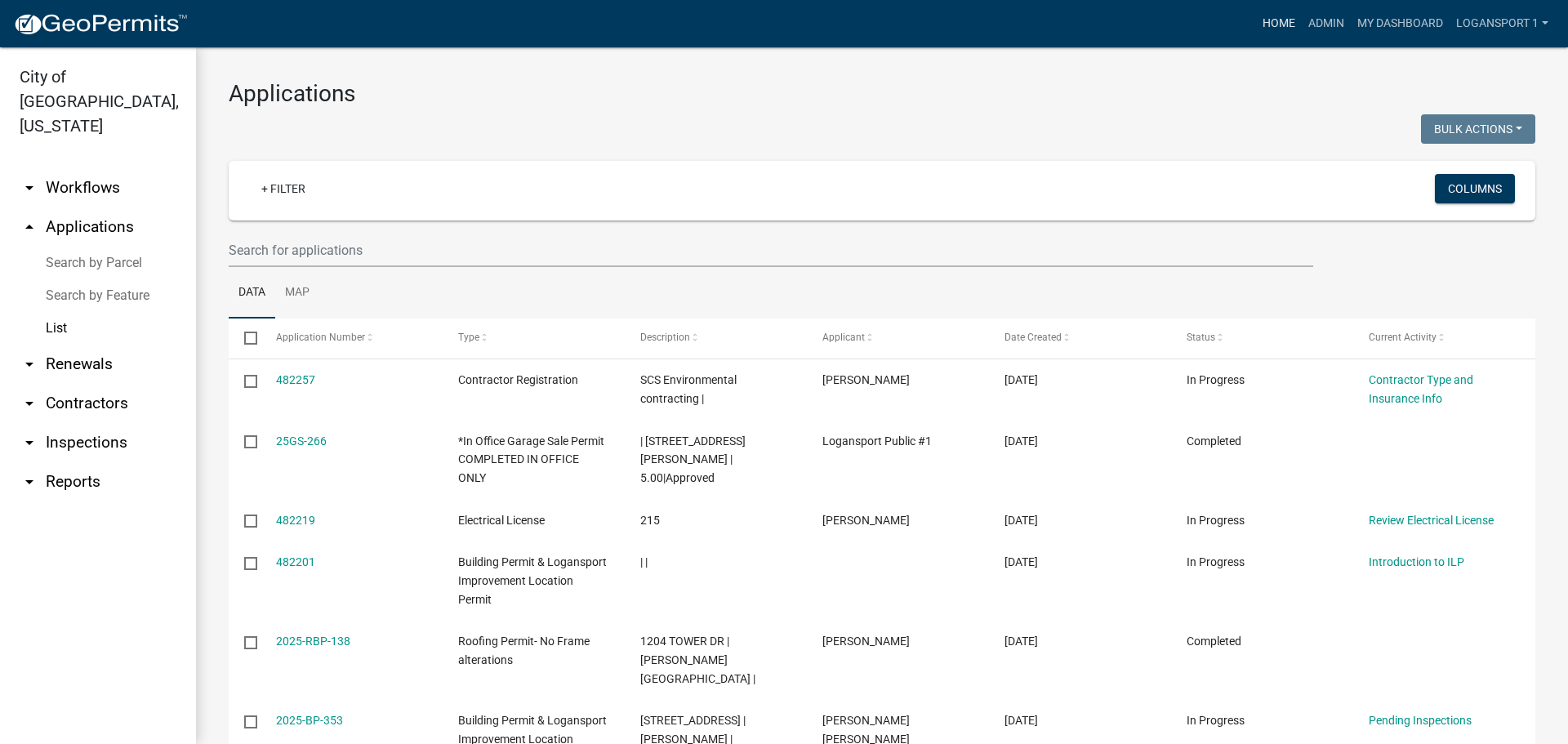
click at [1268, 20] on link "Home" at bounding box center [1279, 23] width 46 height 31
